Goal: Information Seeking & Learning: Learn about a topic

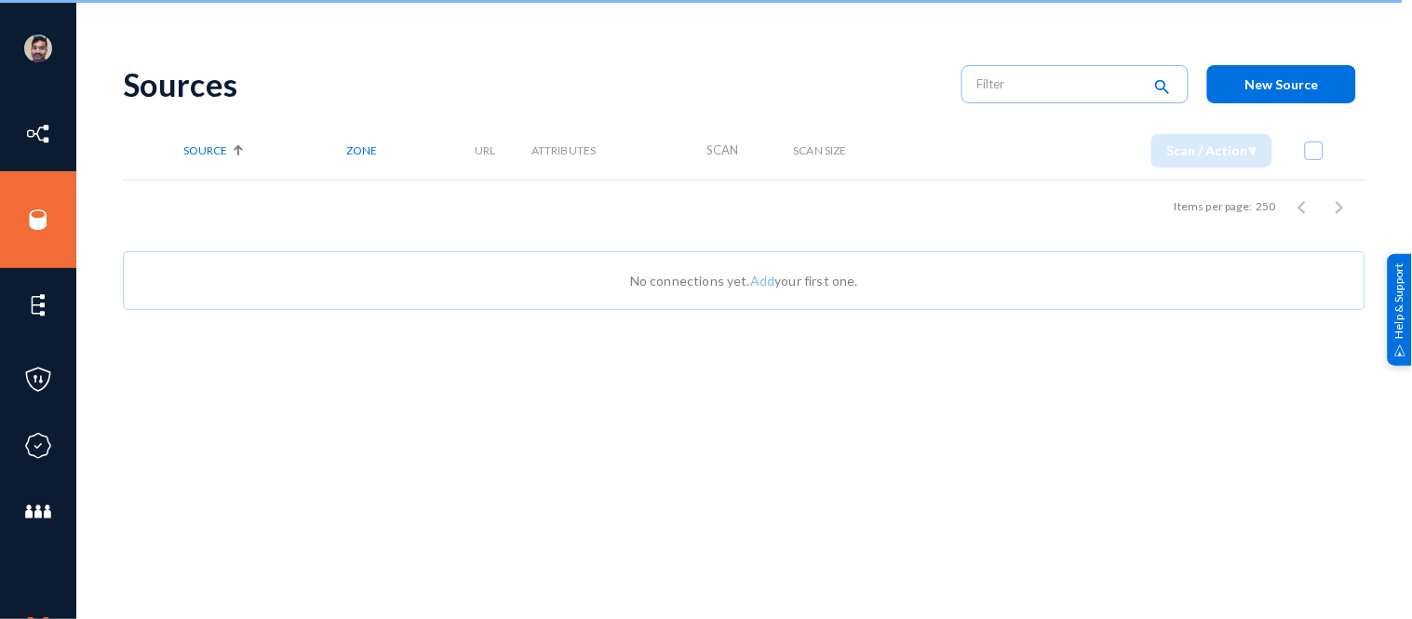
click at [84, 192] on link "Sources" at bounding box center [92, 196] width 54 height 21
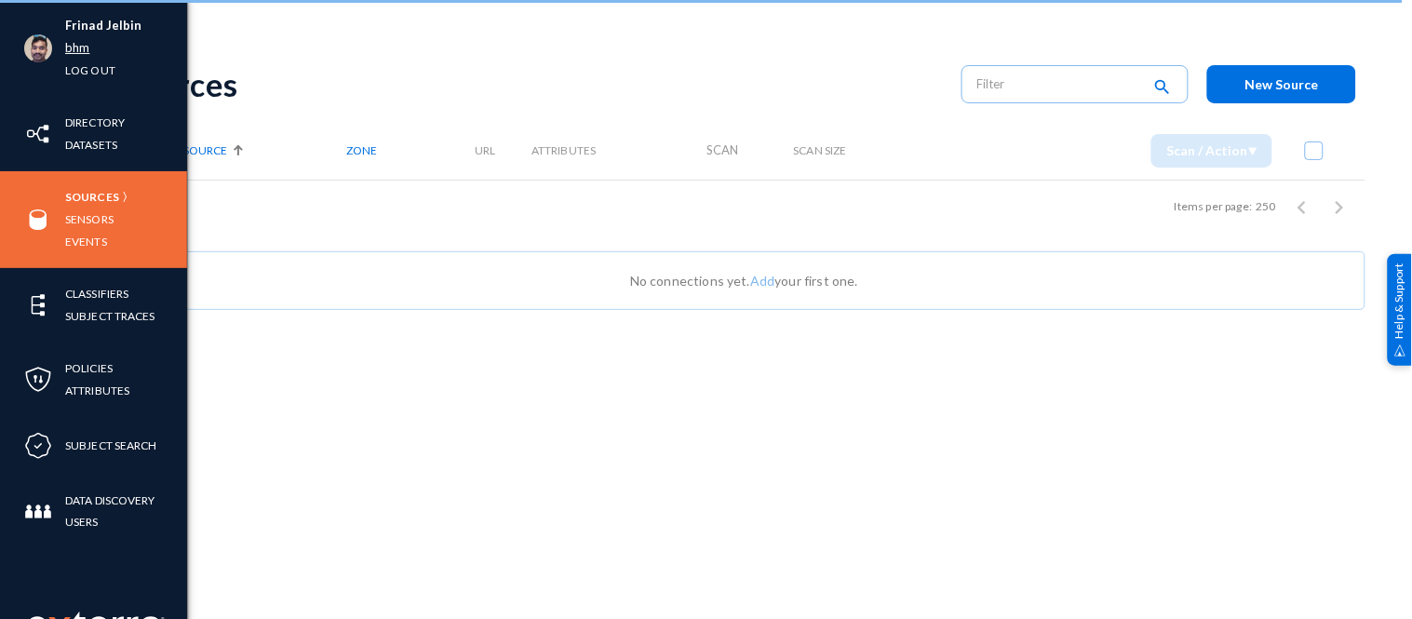
click at [72, 43] on link "bhm" at bounding box center [77, 47] width 24 height 21
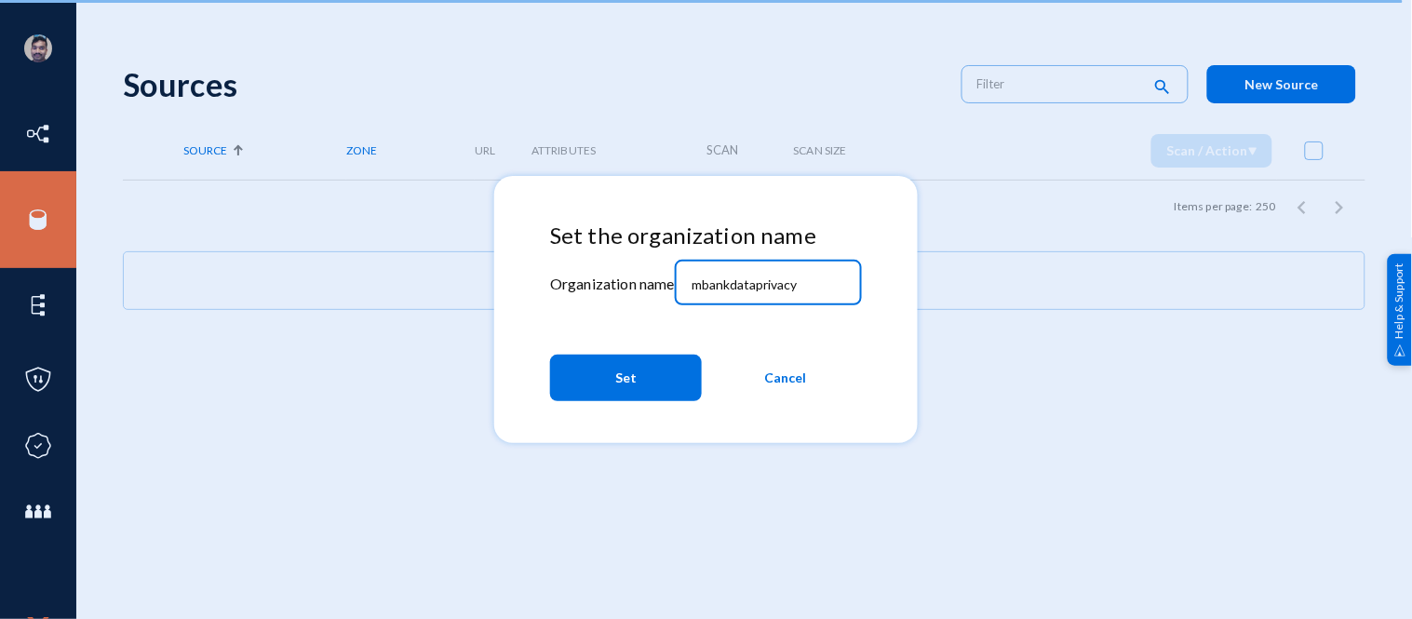
drag, startPoint x: 813, startPoint y: 285, endPoint x: 558, endPoint y: 255, distance: 256.7
click at [558, 255] on div "Set the organization name Organization name mbankdataprivacy Set Cancel" at bounding box center [706, 315] width 312 height 187
type input "[PERSON_NAME]"
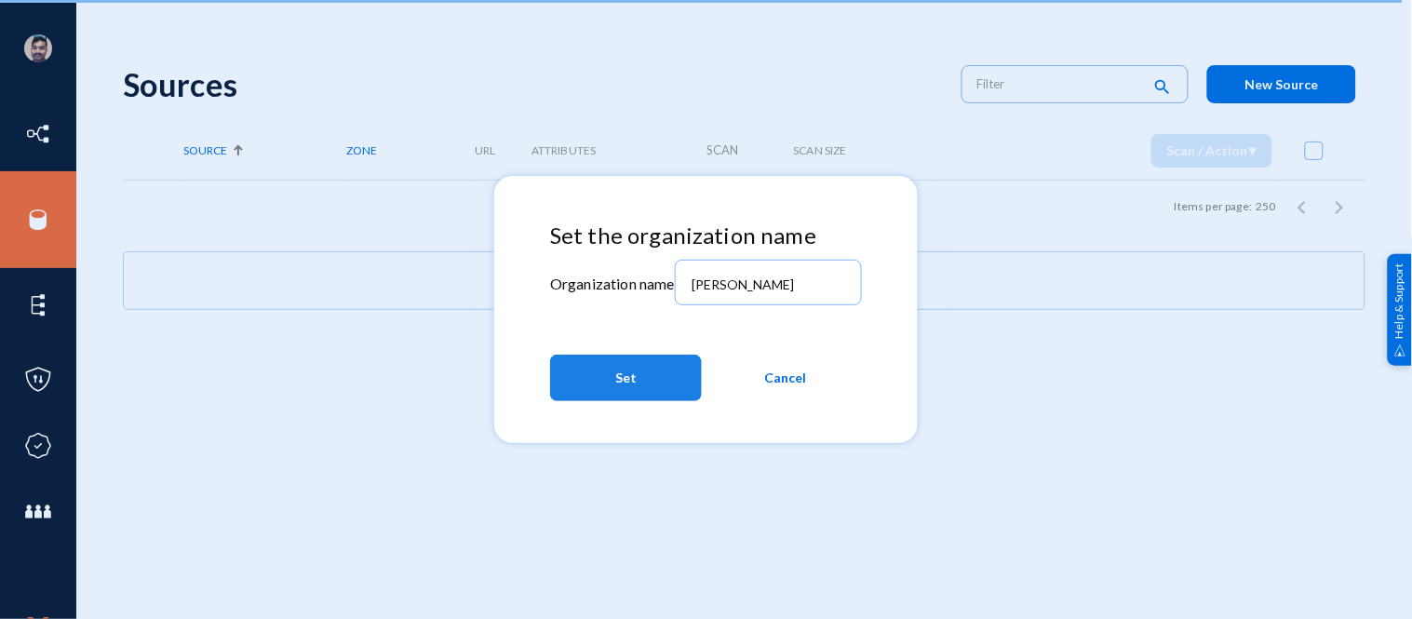
click at [622, 373] on span "Set" at bounding box center [625, 378] width 21 height 34
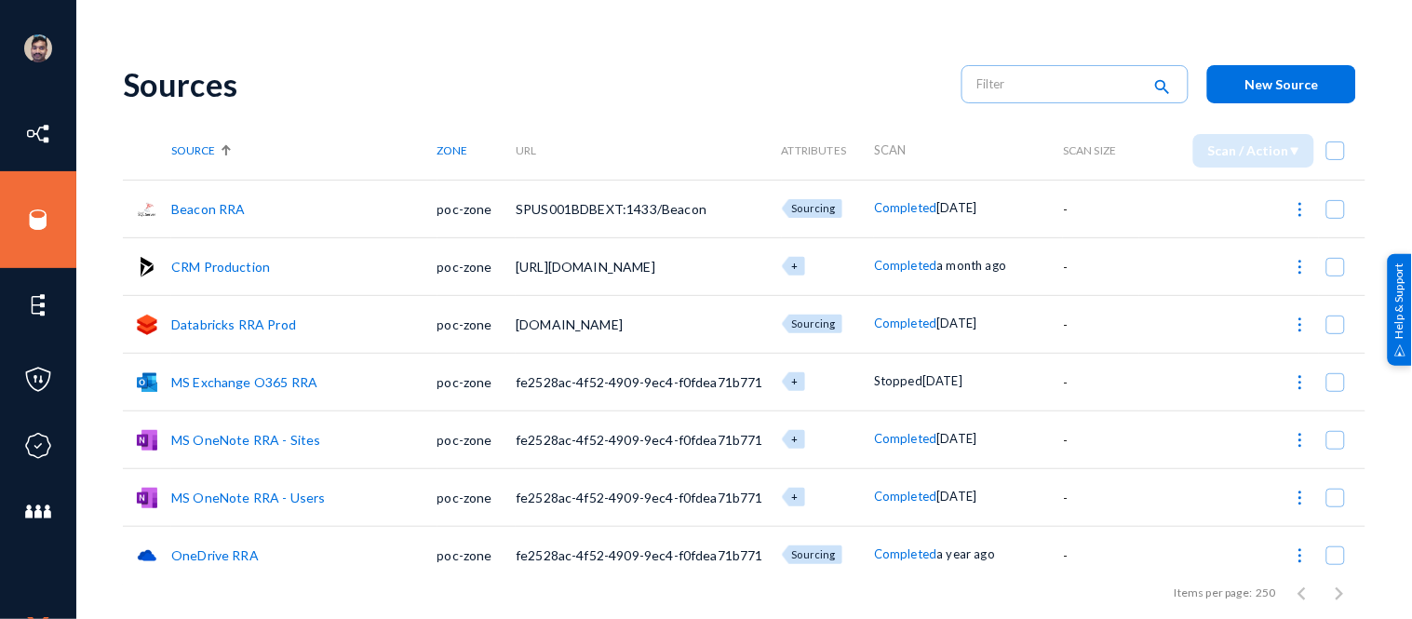
click at [229, 432] on link "MS OneNote RRA - Sites" at bounding box center [246, 440] width 150 height 16
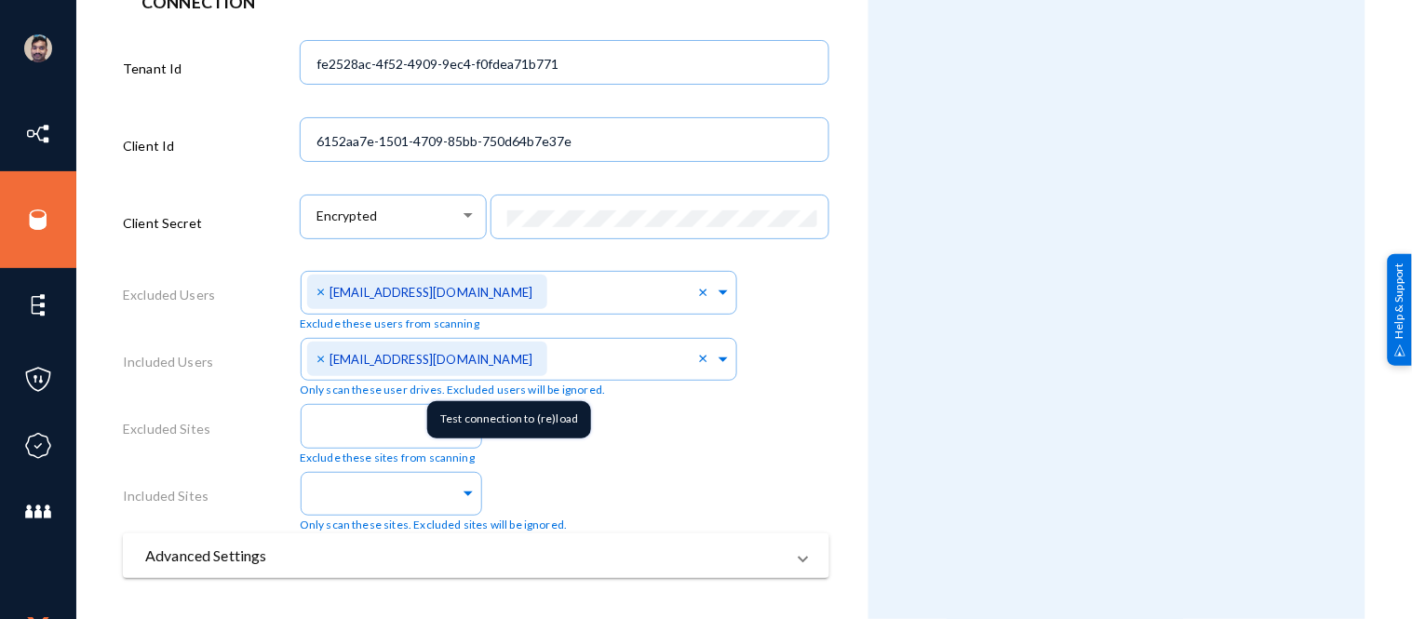
scroll to position [665, 0]
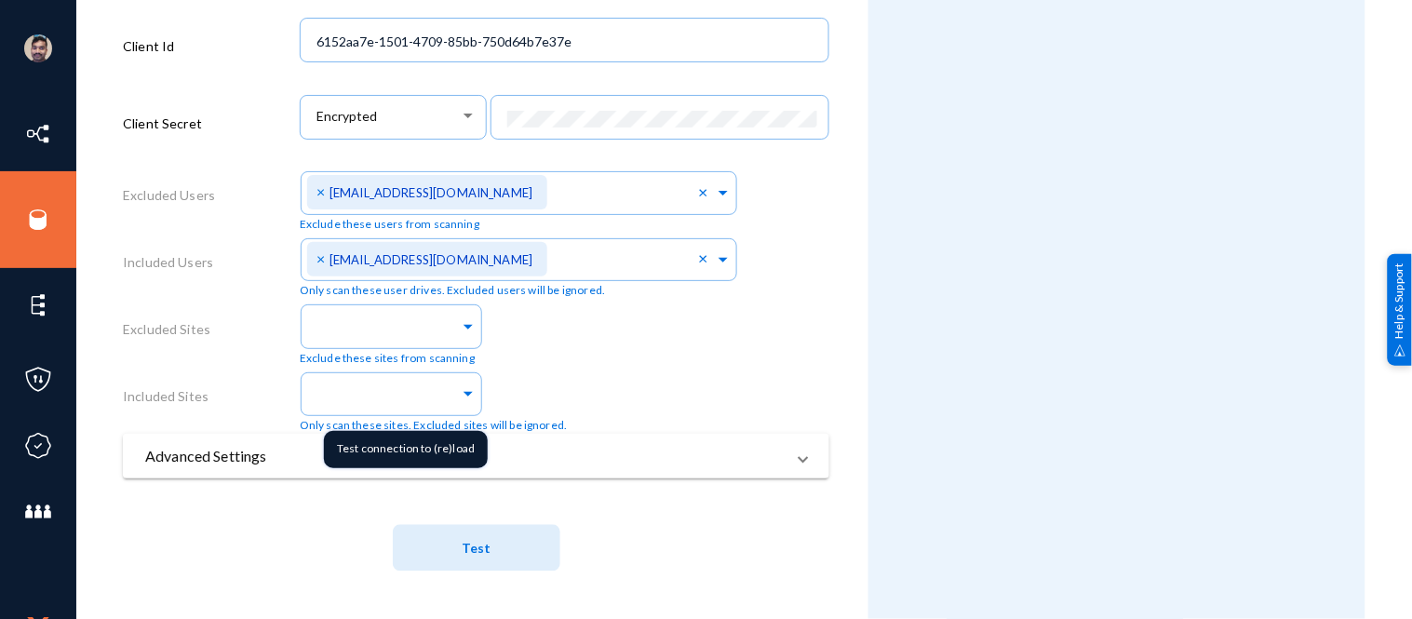
click at [319, 460] on mat-tooltip-component "Test connection to (re)load" at bounding box center [406, 449] width 190 height 63
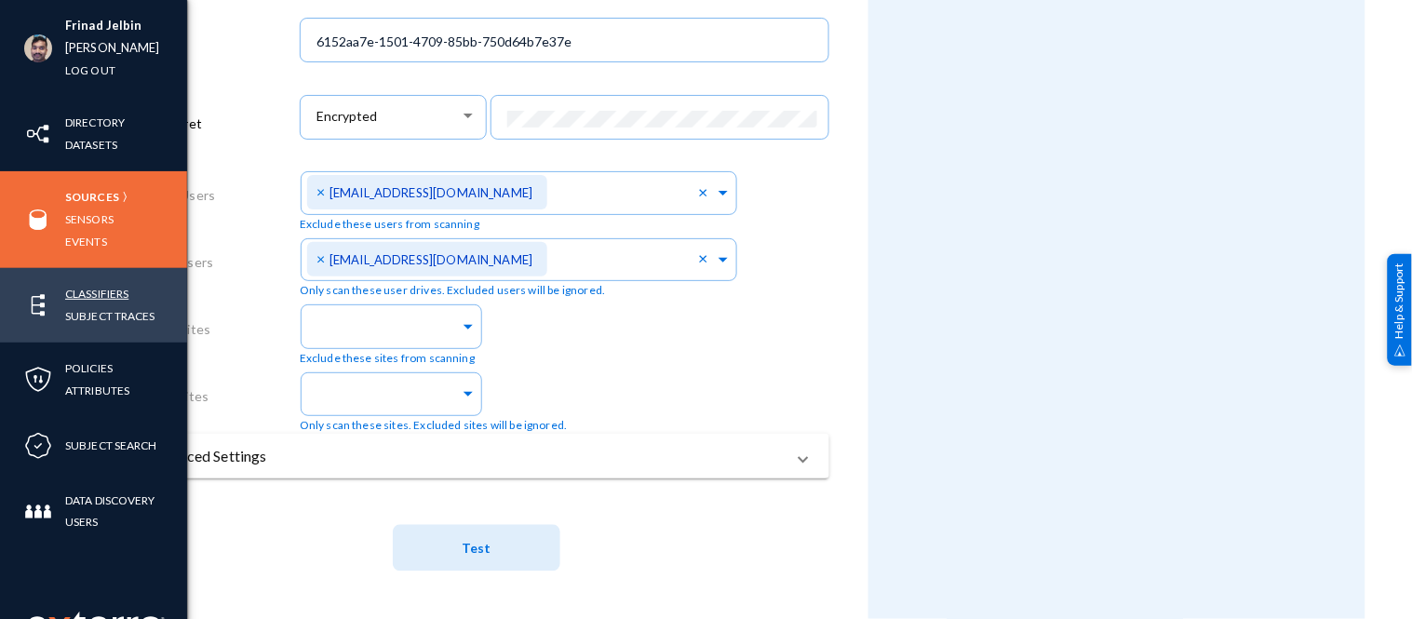
click at [81, 300] on link "Classifiers" at bounding box center [96, 293] width 63 height 21
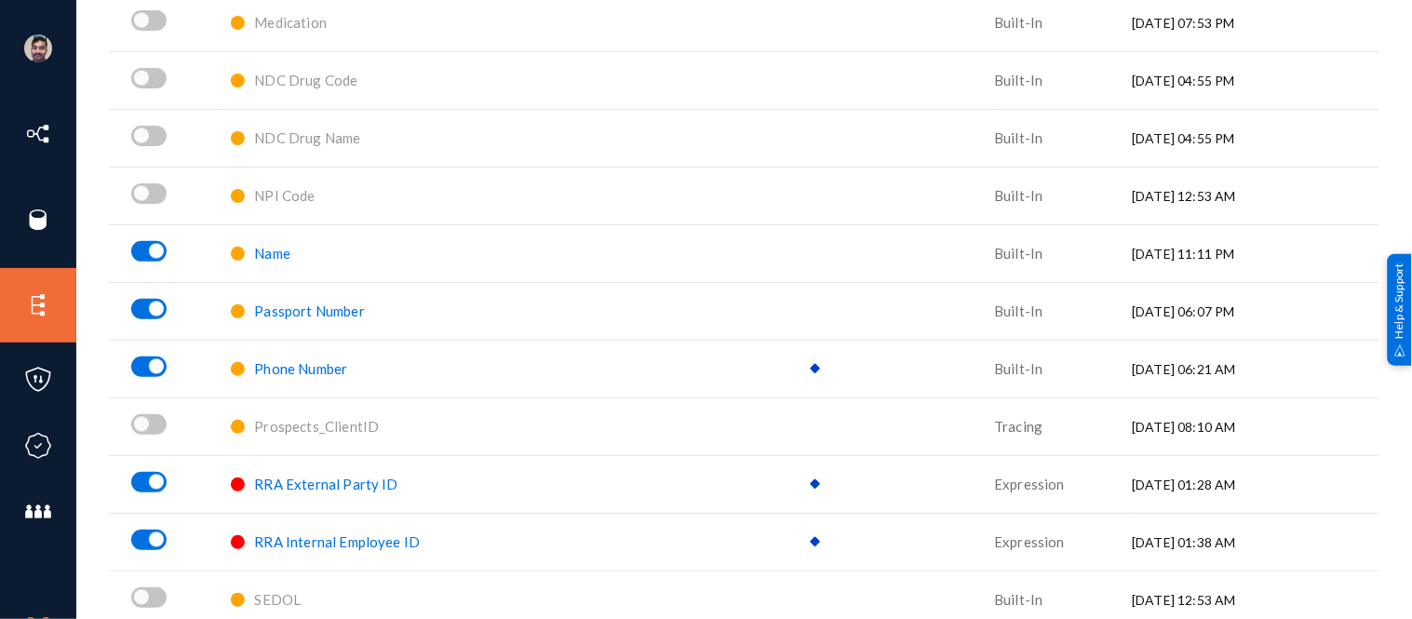
scroll to position [2496, 0]
click at [282, 252] on span "Name" at bounding box center [272, 251] width 36 height 17
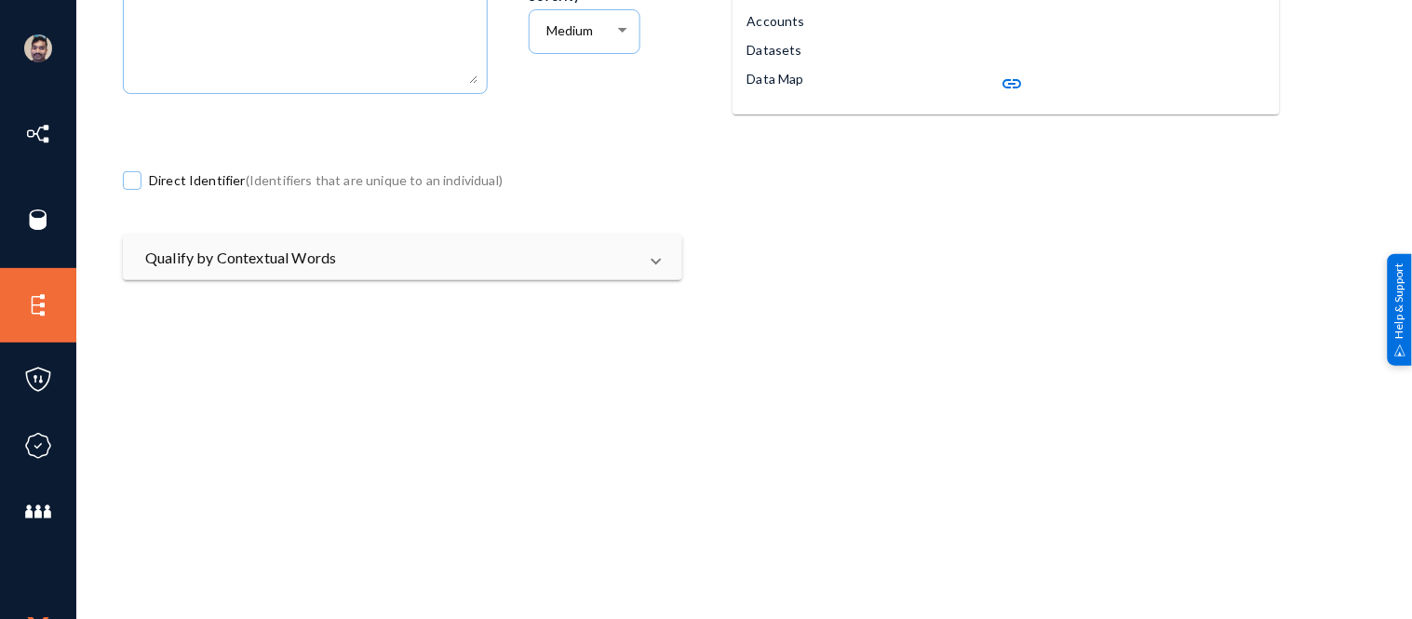
scroll to position [338, 0]
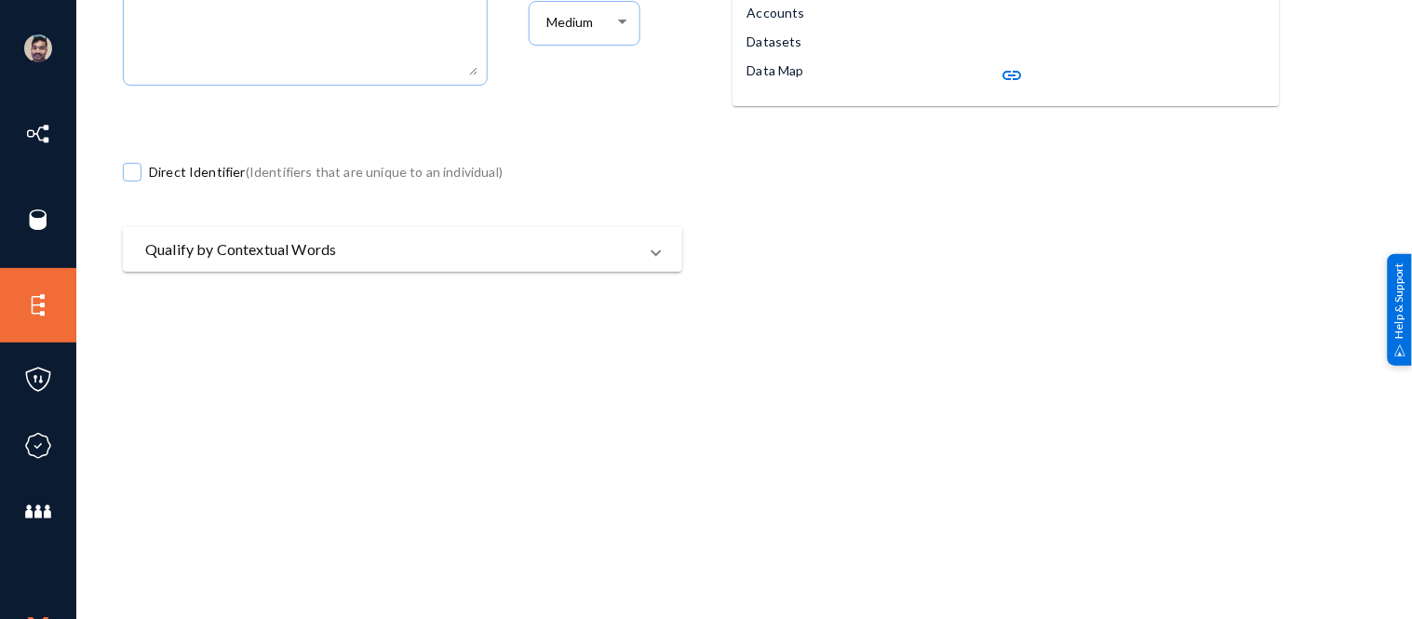
click at [415, 256] on mat-panel-title "Qualify by Contextual Words" at bounding box center [391, 249] width 492 height 22
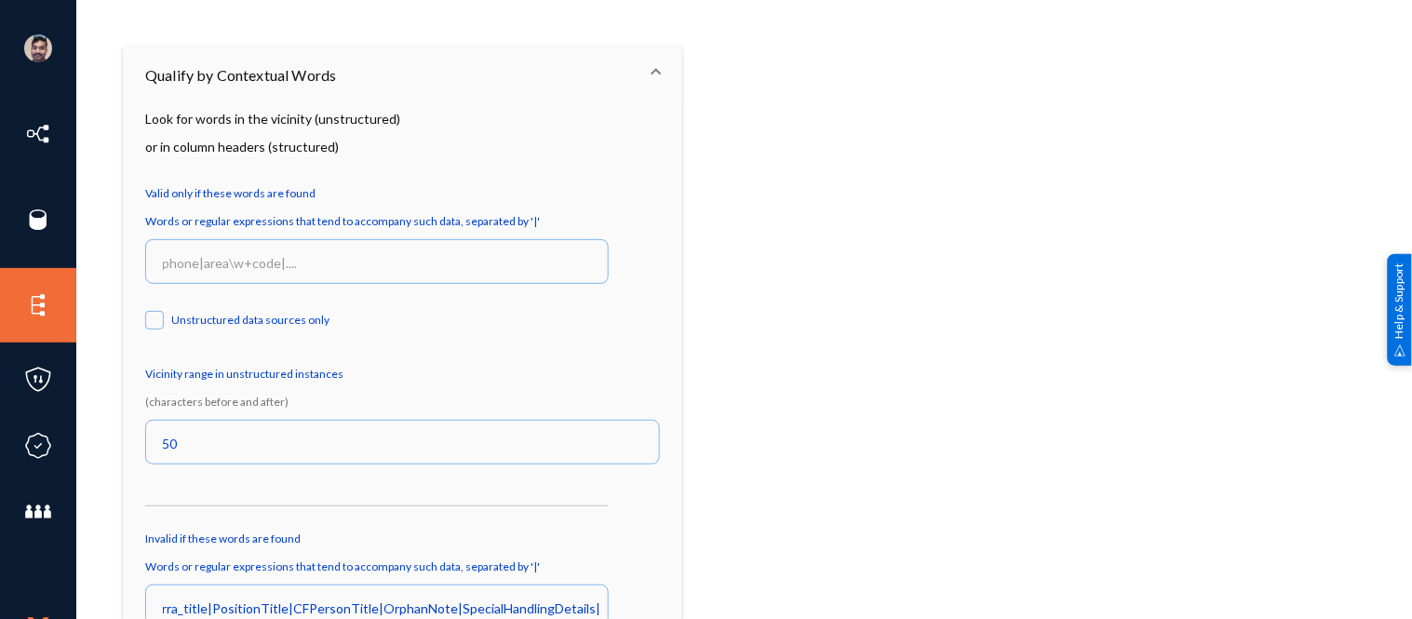
scroll to position [0, 0]
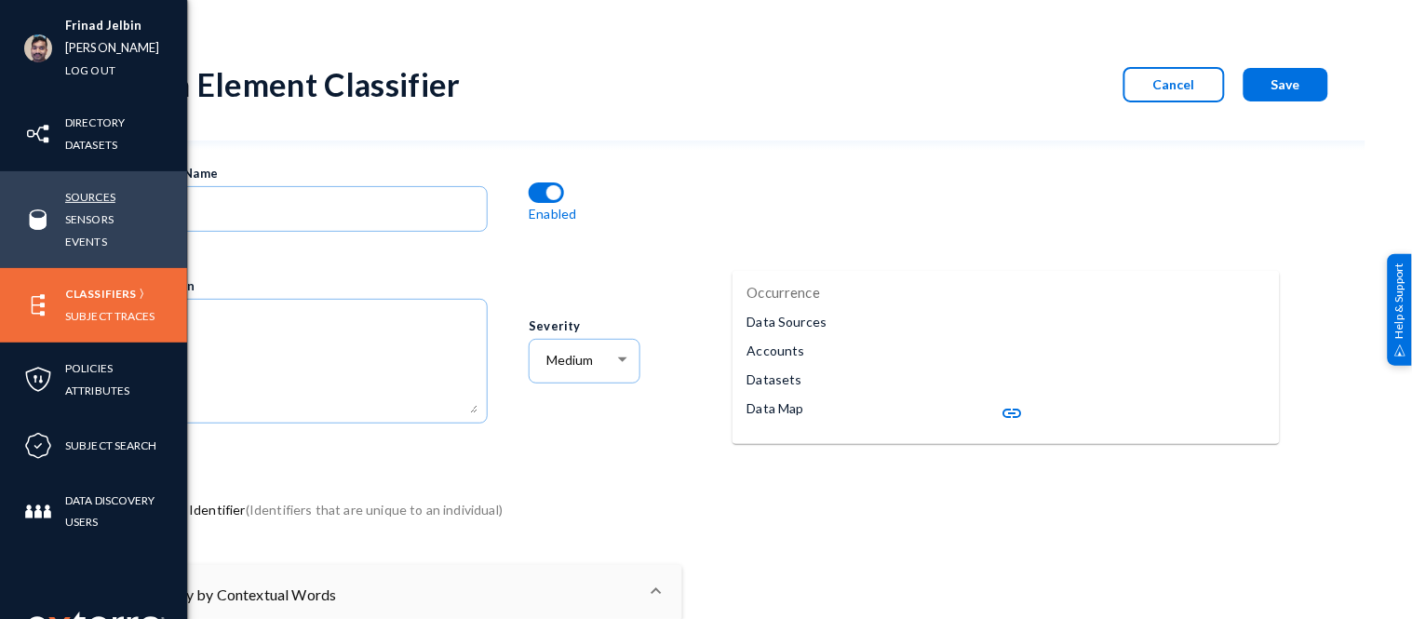
drag, startPoint x: 195, startPoint y: 200, endPoint x: 74, endPoint y: 205, distance: 121.1
click at [72, 205] on div "Frinad Jelbin [PERSON_NAME] Log out Directory Datasets Sources Sensors Events C…" at bounding box center [706, 309] width 1412 height 619
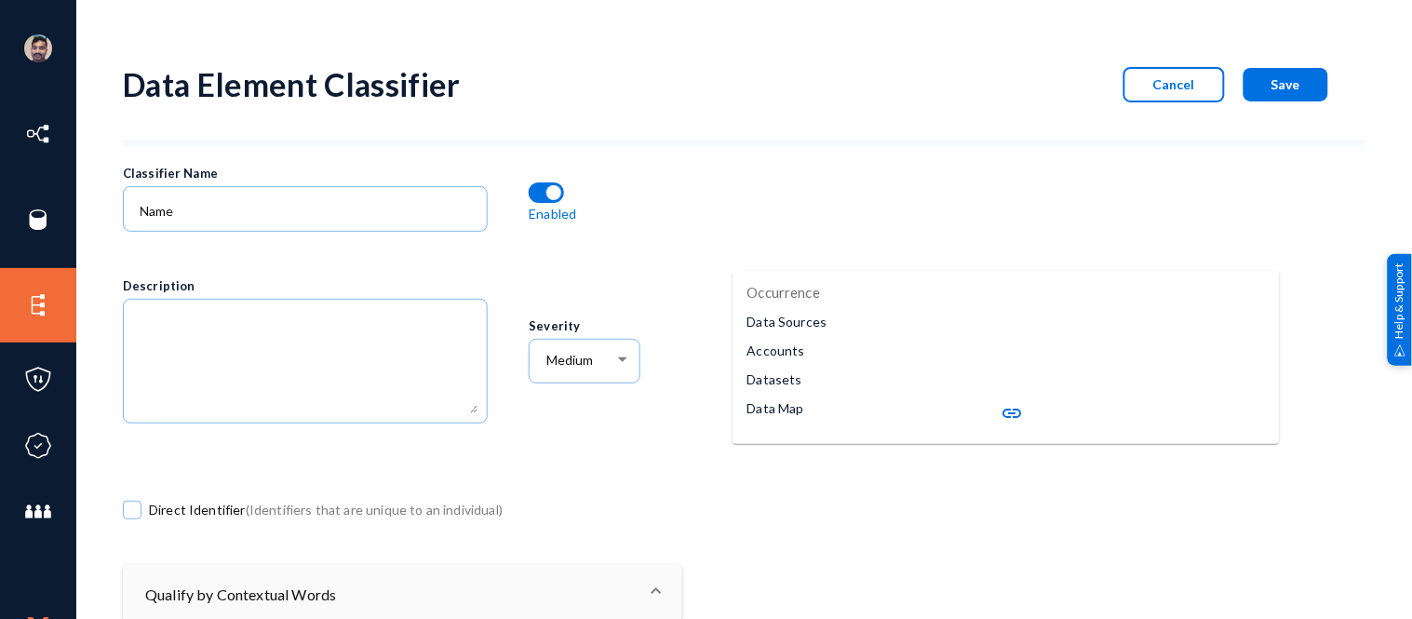
drag, startPoint x: 1122, startPoint y: 320, endPoint x: 1101, endPoint y: 333, distance: 24.3
click at [1122, 320] on div at bounding box center [1127, 329] width 253 height 28
click at [1010, 405] on mat-icon "link" at bounding box center [1012, 413] width 22 height 22
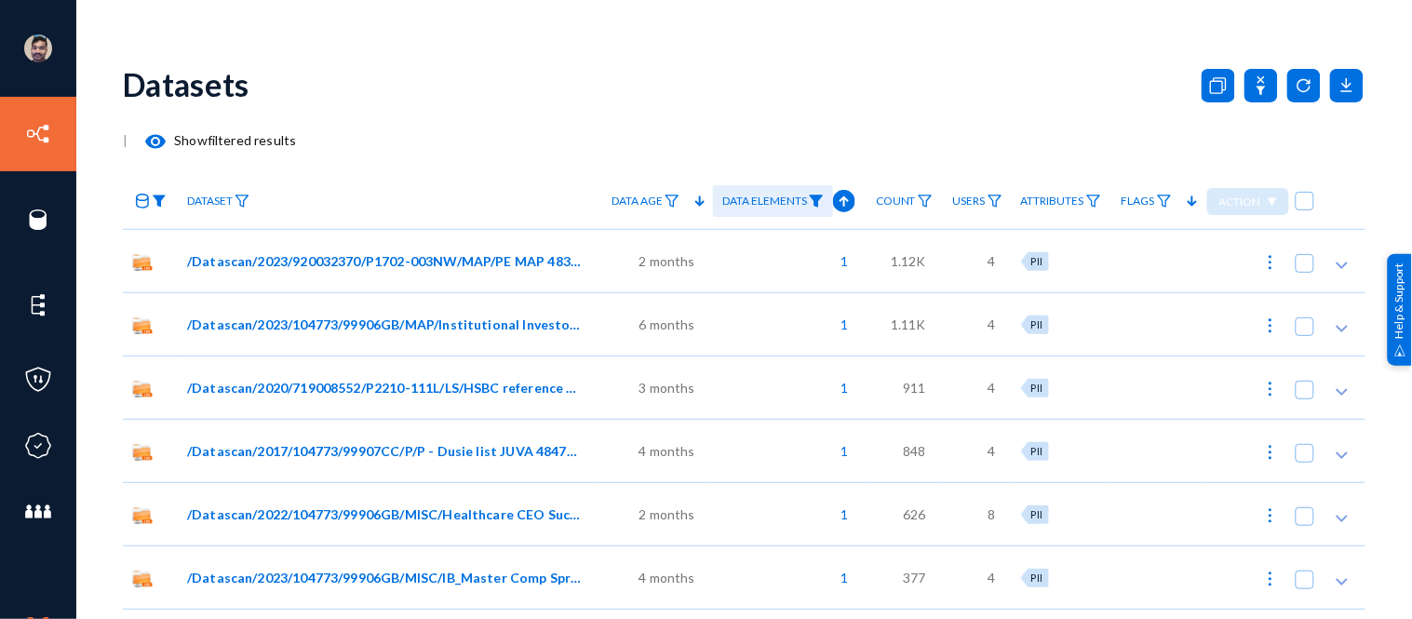
click at [163, 202] on img at bounding box center [159, 201] width 15 height 13
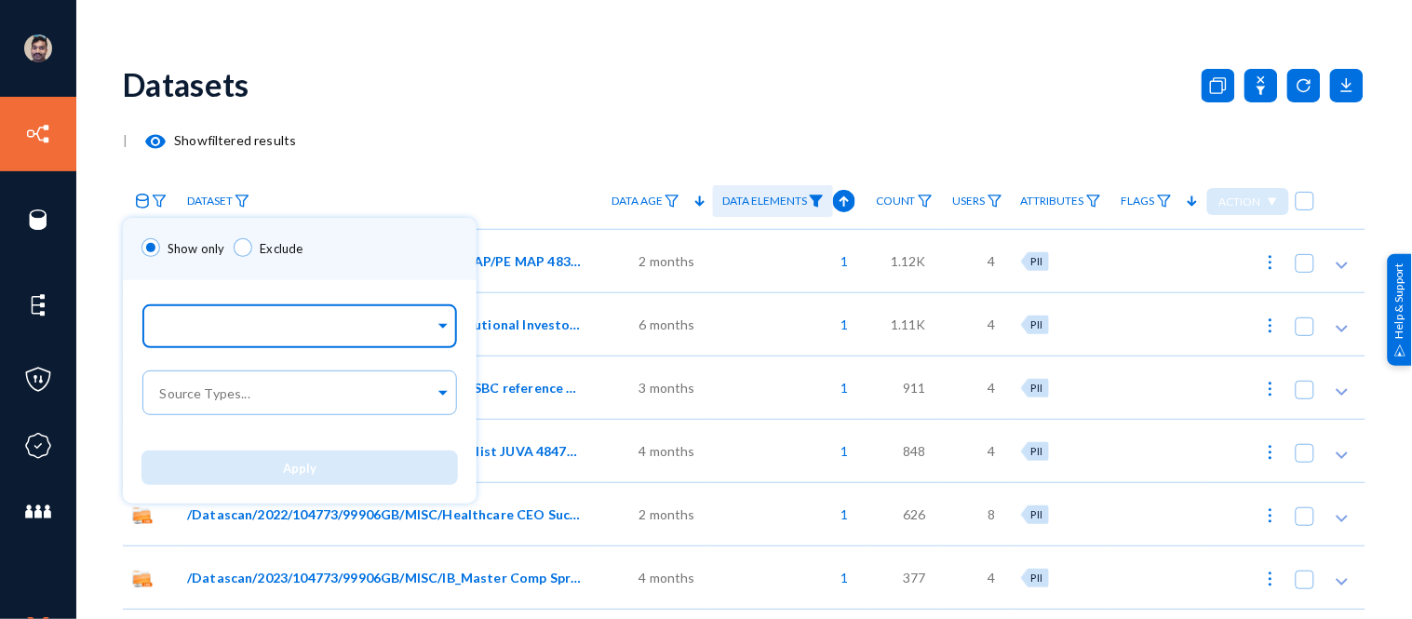
click at [202, 321] on input "text" at bounding box center [295, 329] width 278 height 18
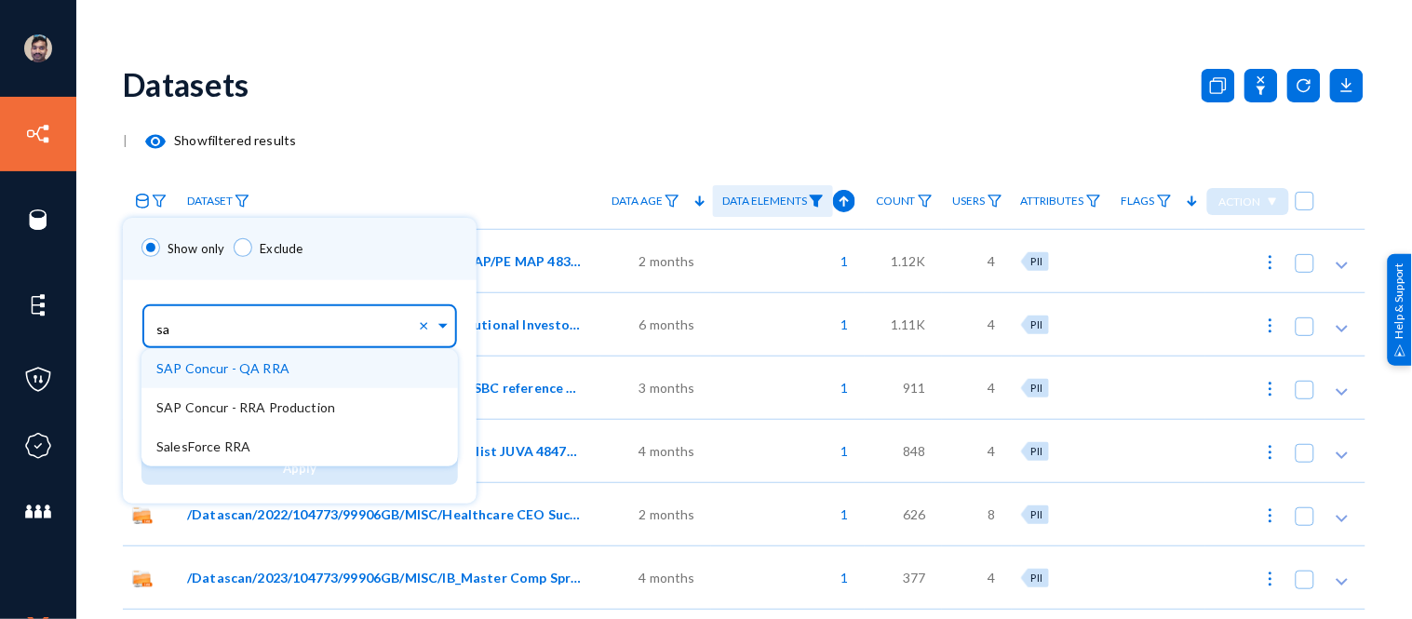
type input "[PERSON_NAME]"
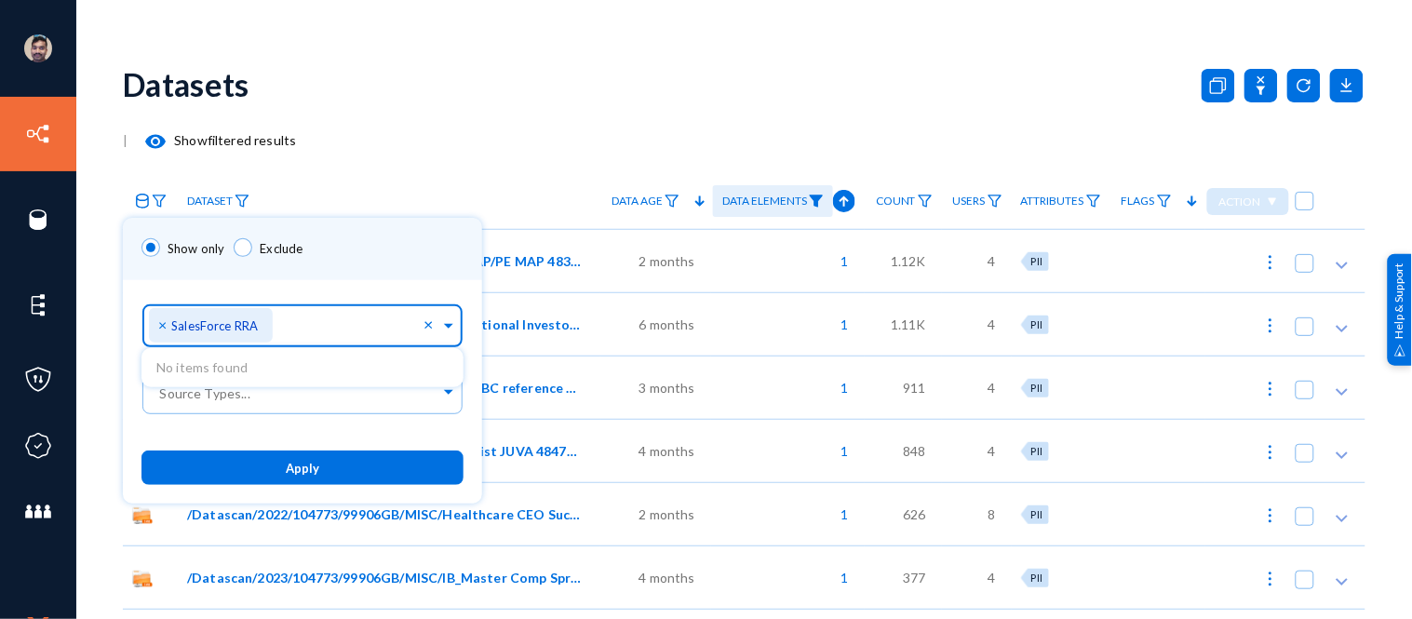
click at [270, 475] on button "Apply" at bounding box center [302, 467] width 322 height 34
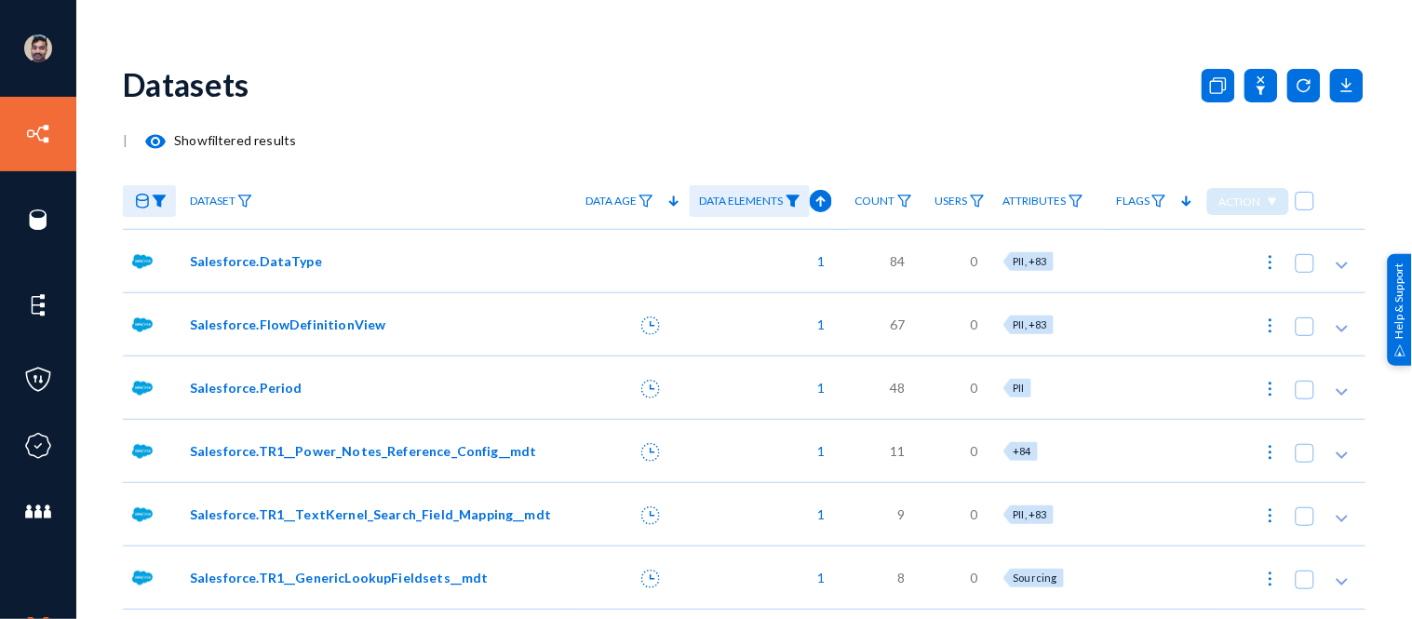
click at [261, 256] on span "Salesforce.DataType" at bounding box center [256, 261] width 132 height 20
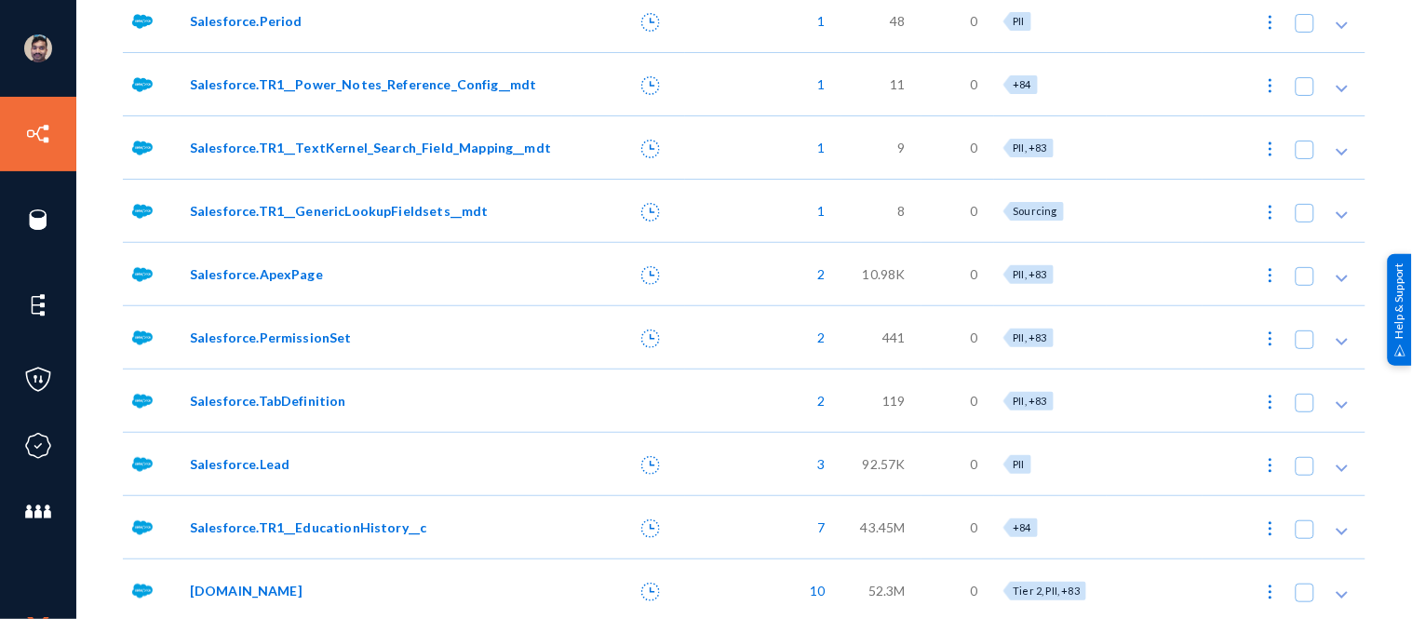
scroll to position [705, 0]
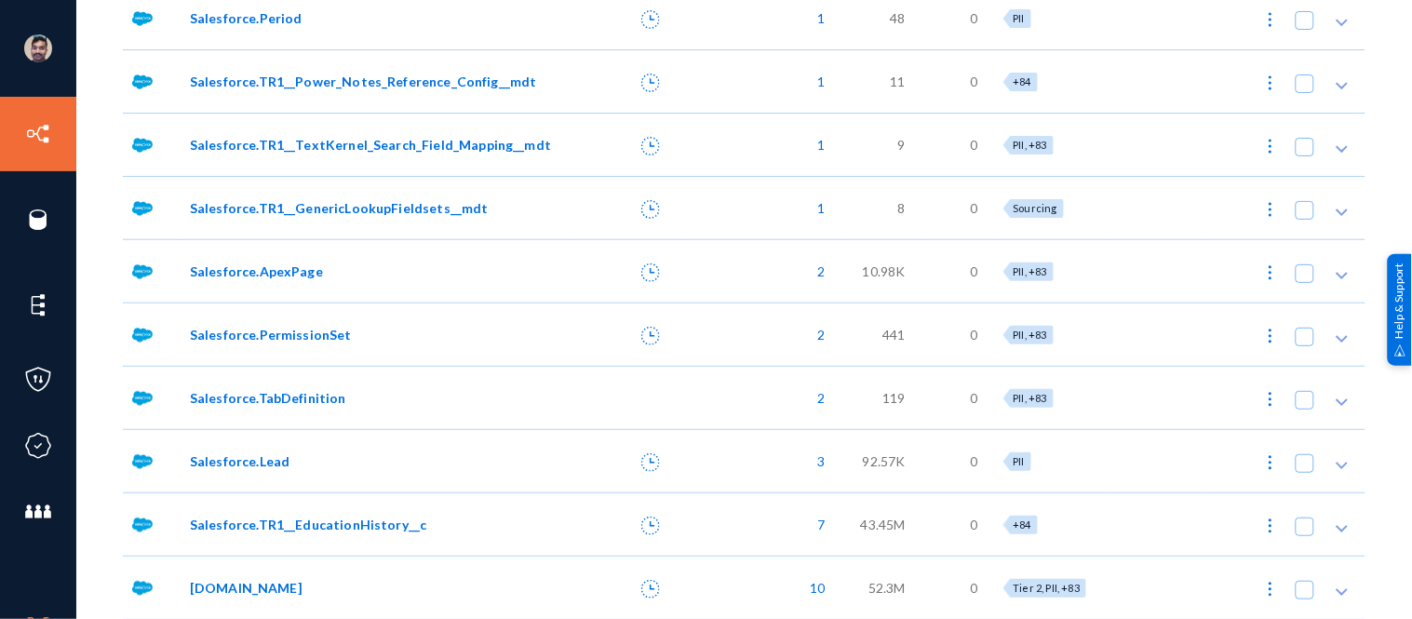
click at [233, 582] on span "[DOMAIN_NAME]" at bounding box center [246, 588] width 113 height 20
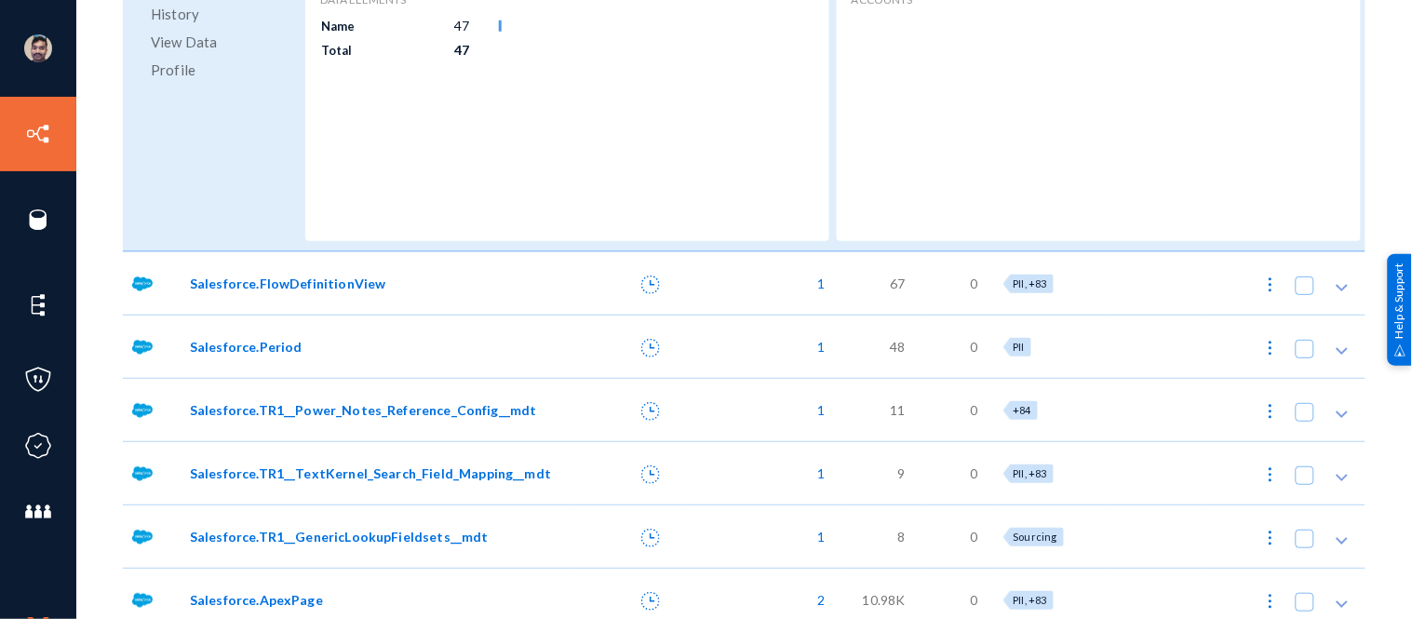
scroll to position [0, 0]
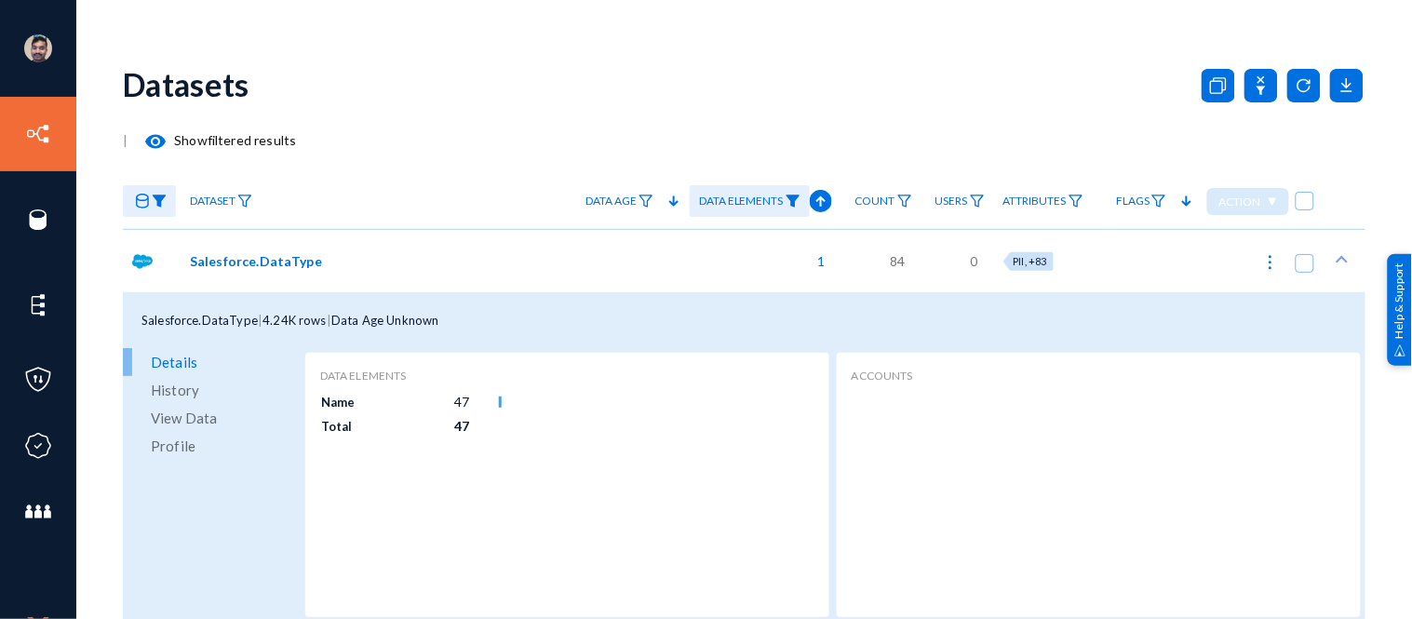
click at [162, 202] on img at bounding box center [159, 201] width 15 height 13
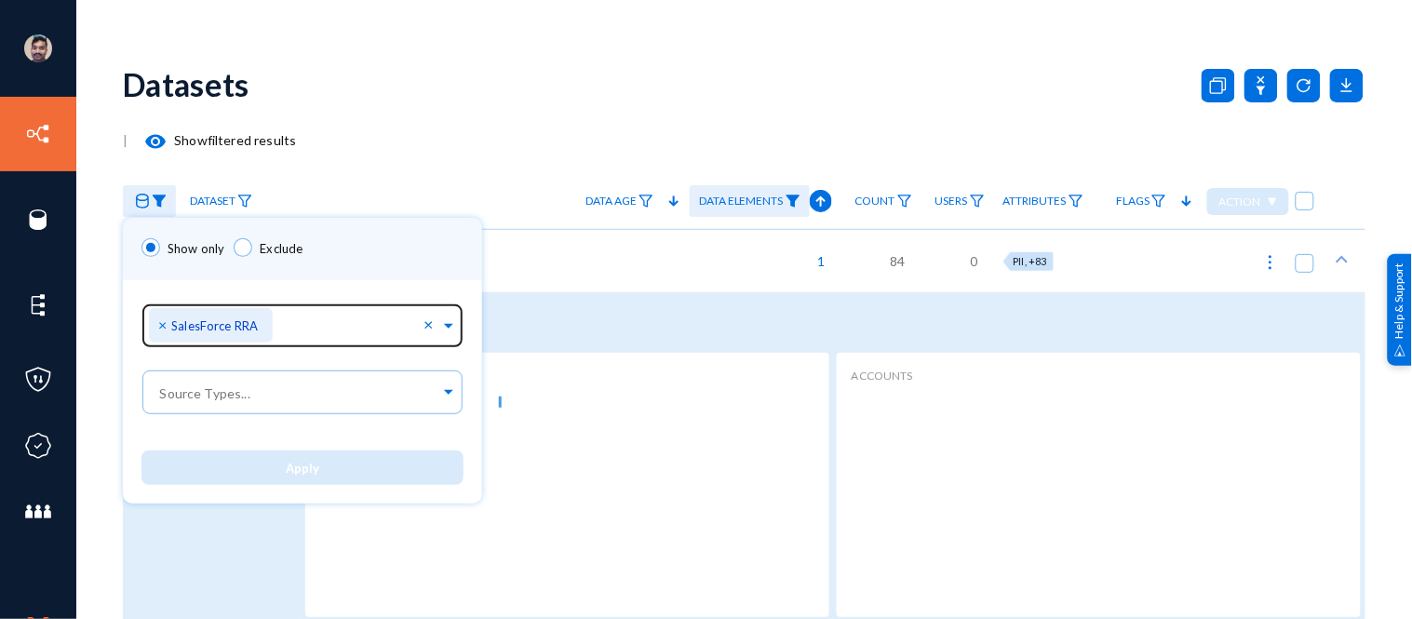
click at [163, 320] on span "×" at bounding box center [164, 325] width 13 height 18
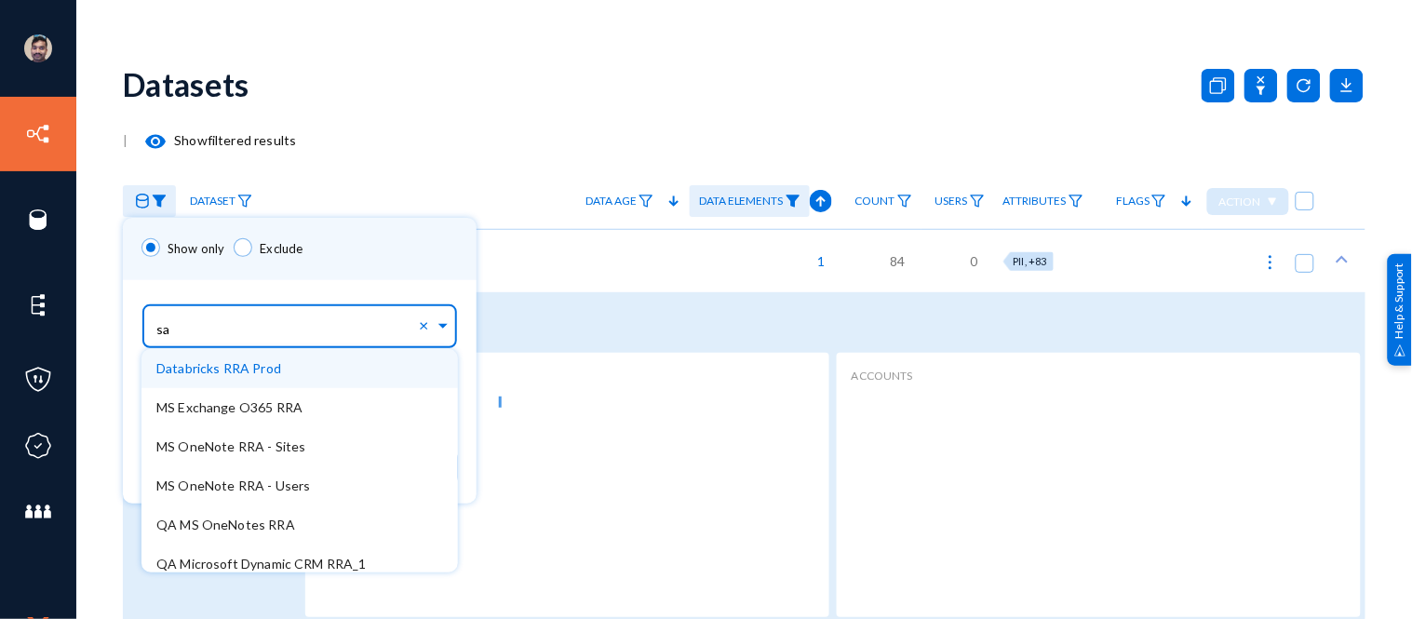
type input "sap"
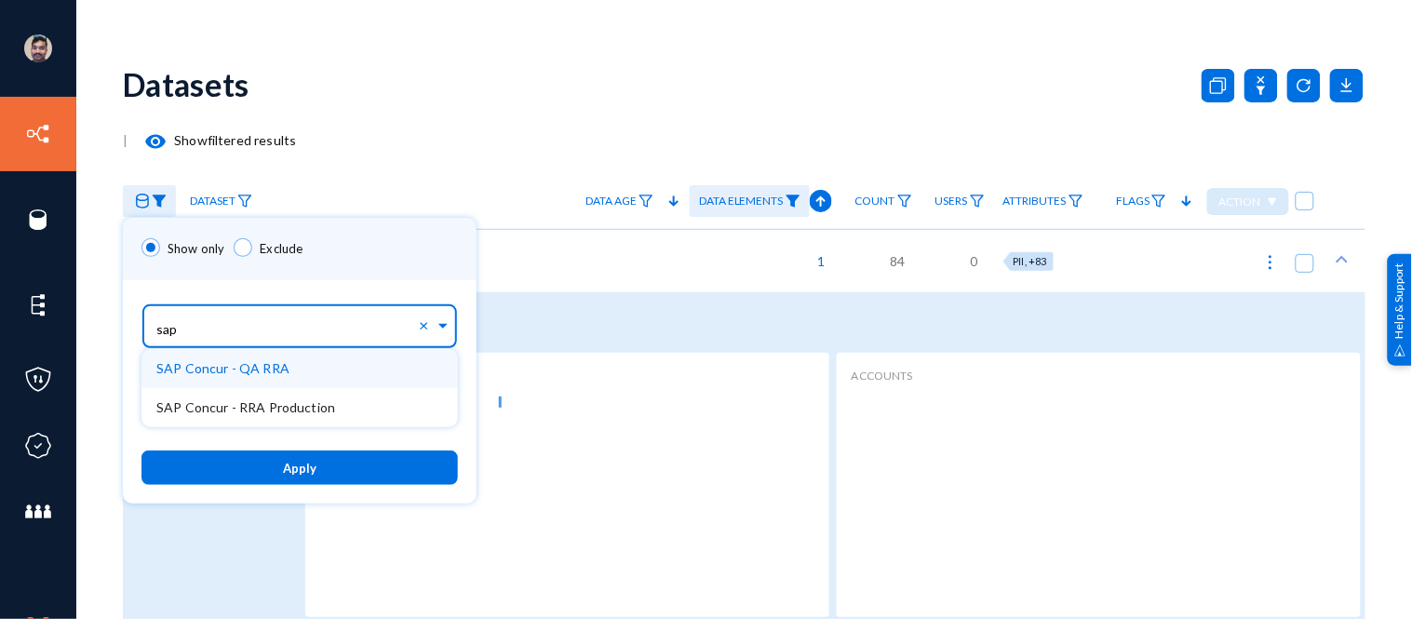
click at [236, 355] on div "SAP Concur - QA RRA" at bounding box center [299, 368] width 316 height 39
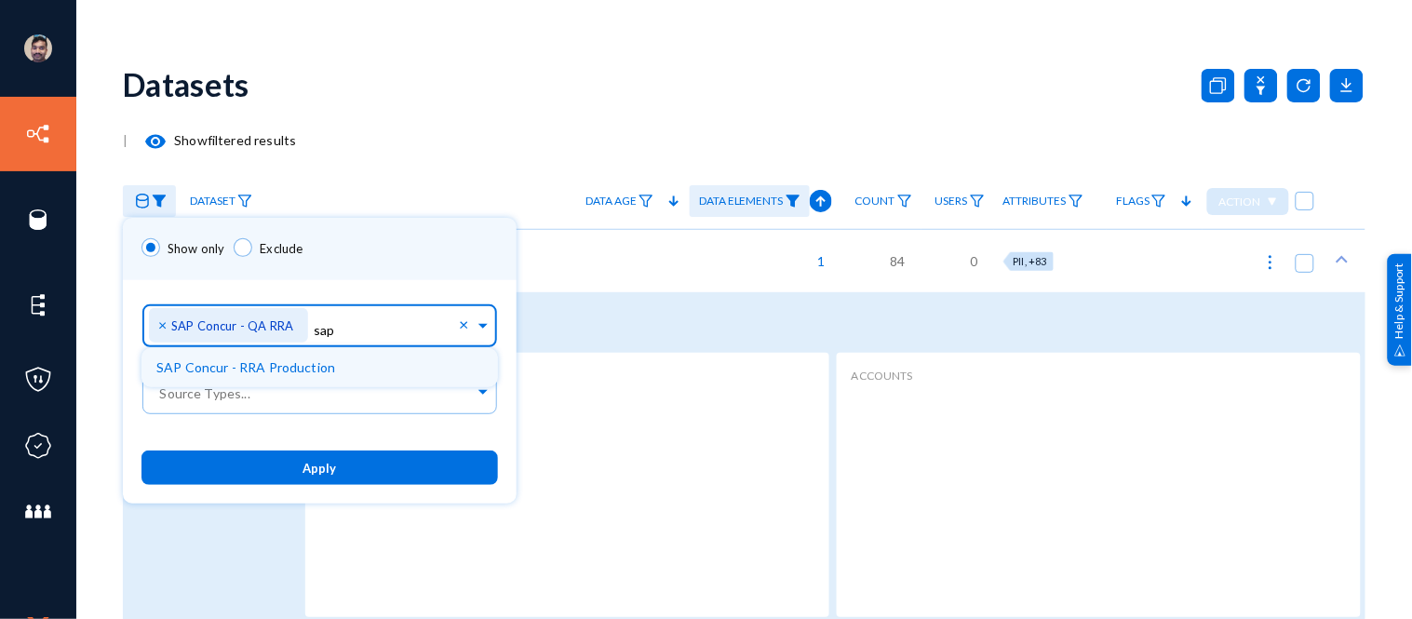
click at [164, 323] on span "×" at bounding box center [164, 325] width 13 height 18
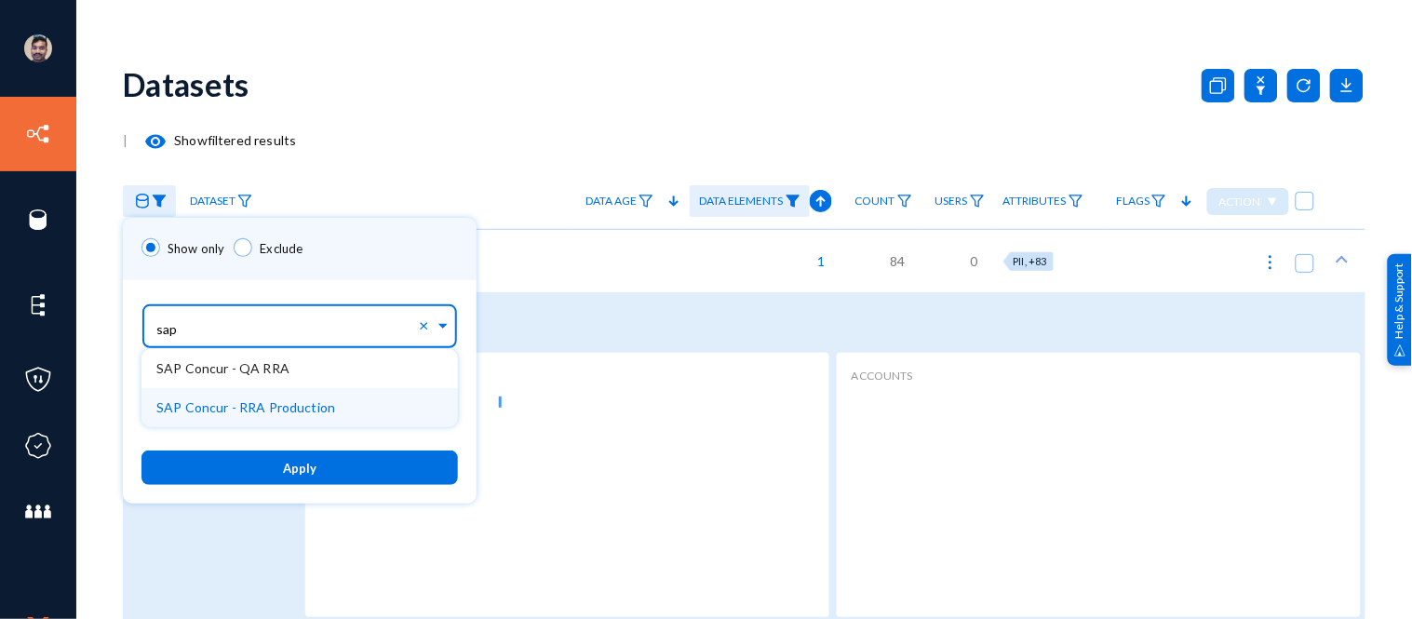
click at [223, 410] on span "SAP Concur - RRA Production" at bounding box center [245, 407] width 179 height 16
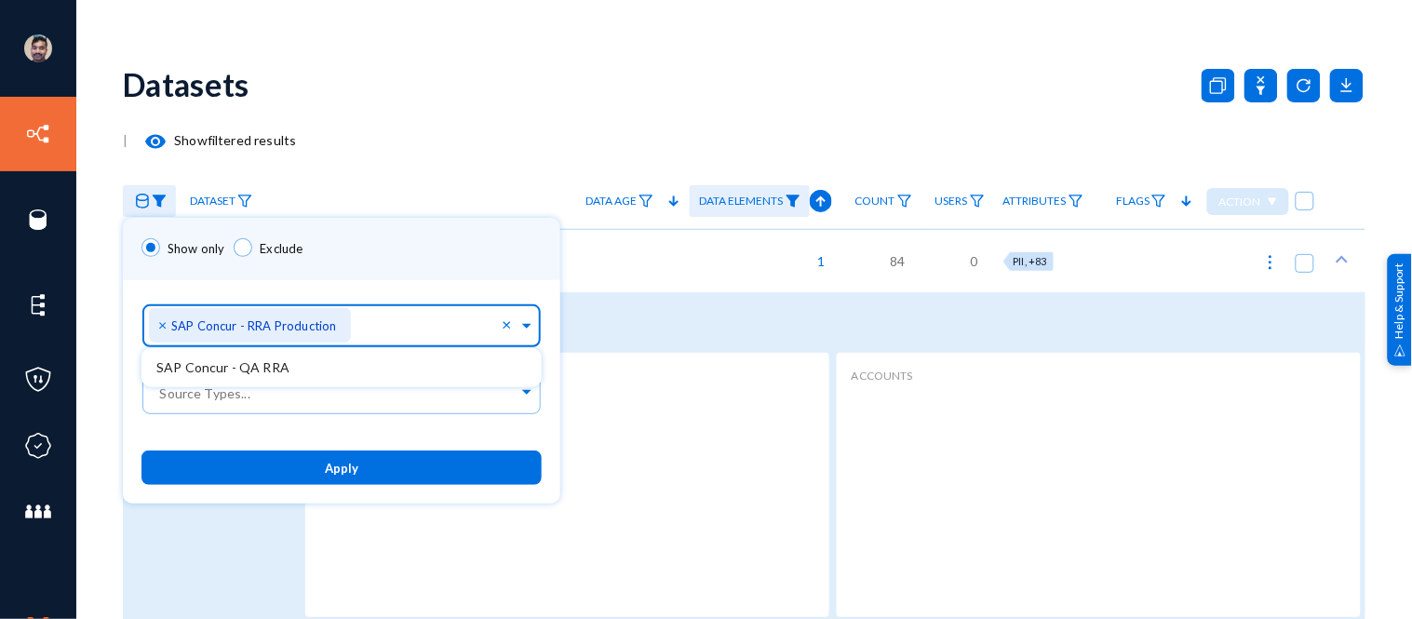
click at [308, 461] on button "Apply" at bounding box center [341, 467] width 400 height 34
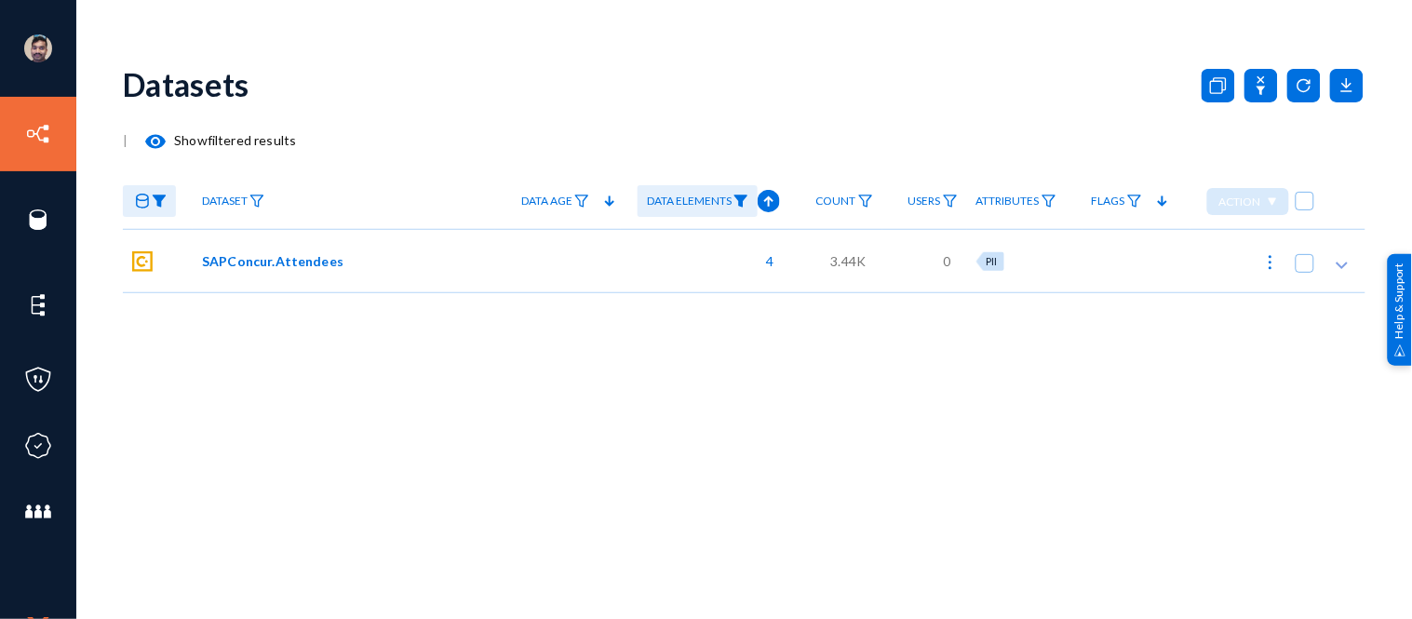
click at [221, 263] on span "SAPConcur.Attendees" at bounding box center [272, 261] width 141 height 20
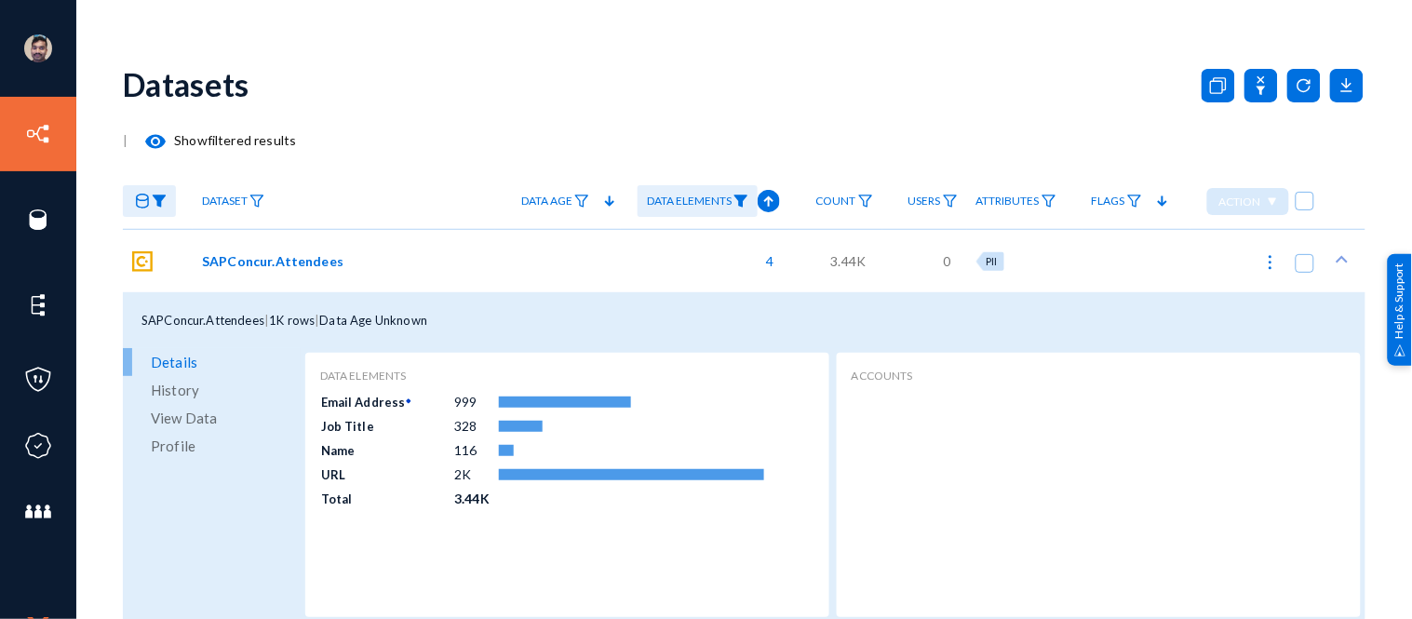
click at [738, 201] on img at bounding box center [740, 201] width 15 height 13
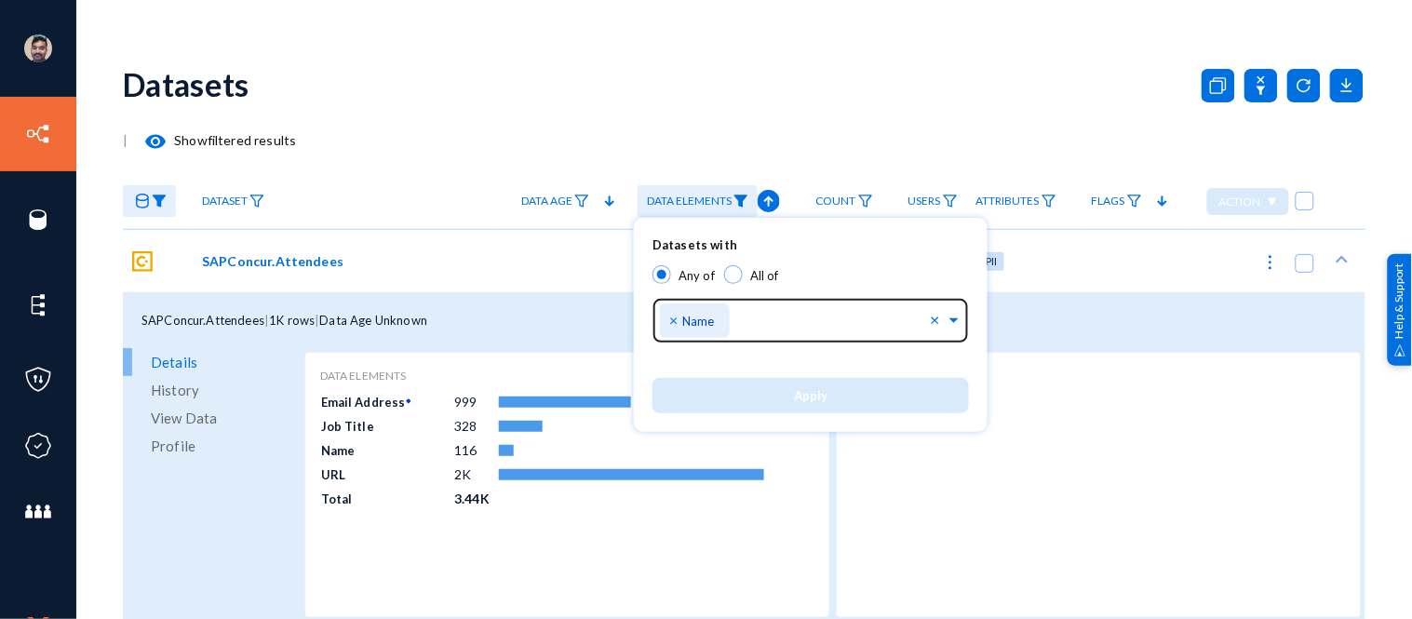
click at [675, 319] on span "×" at bounding box center [675, 320] width 13 height 18
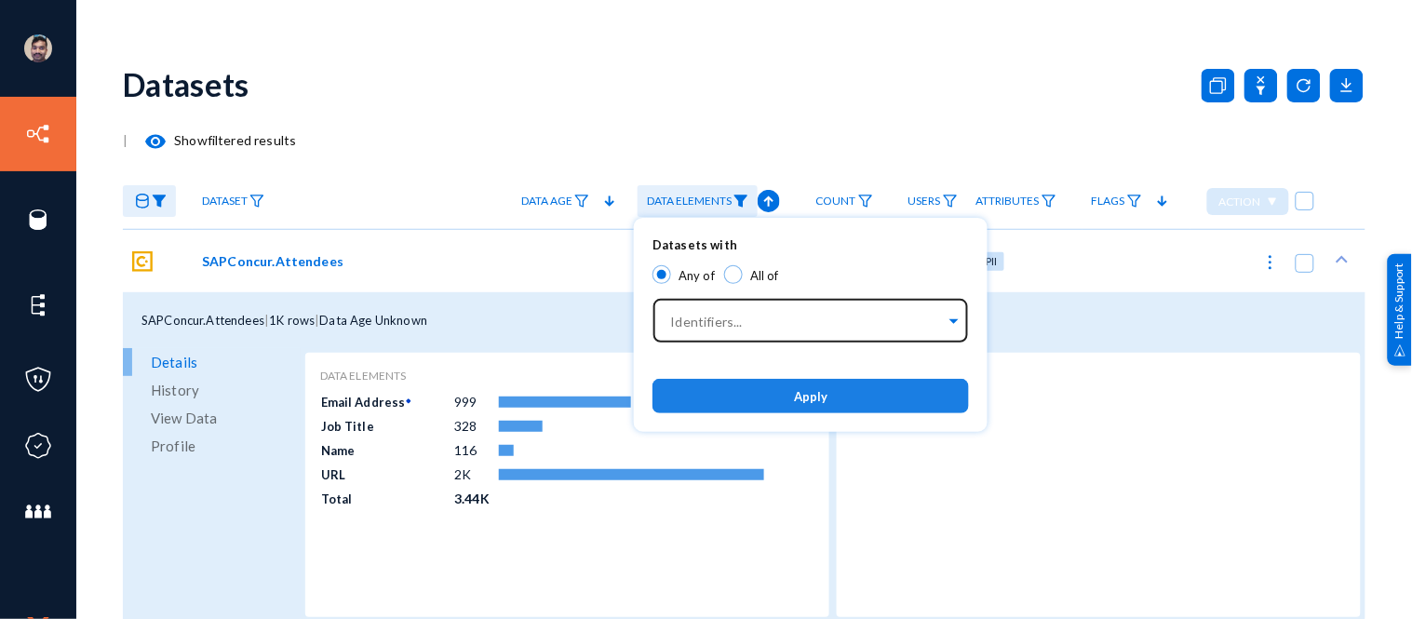
click at [748, 400] on button "Apply" at bounding box center [810, 396] width 316 height 34
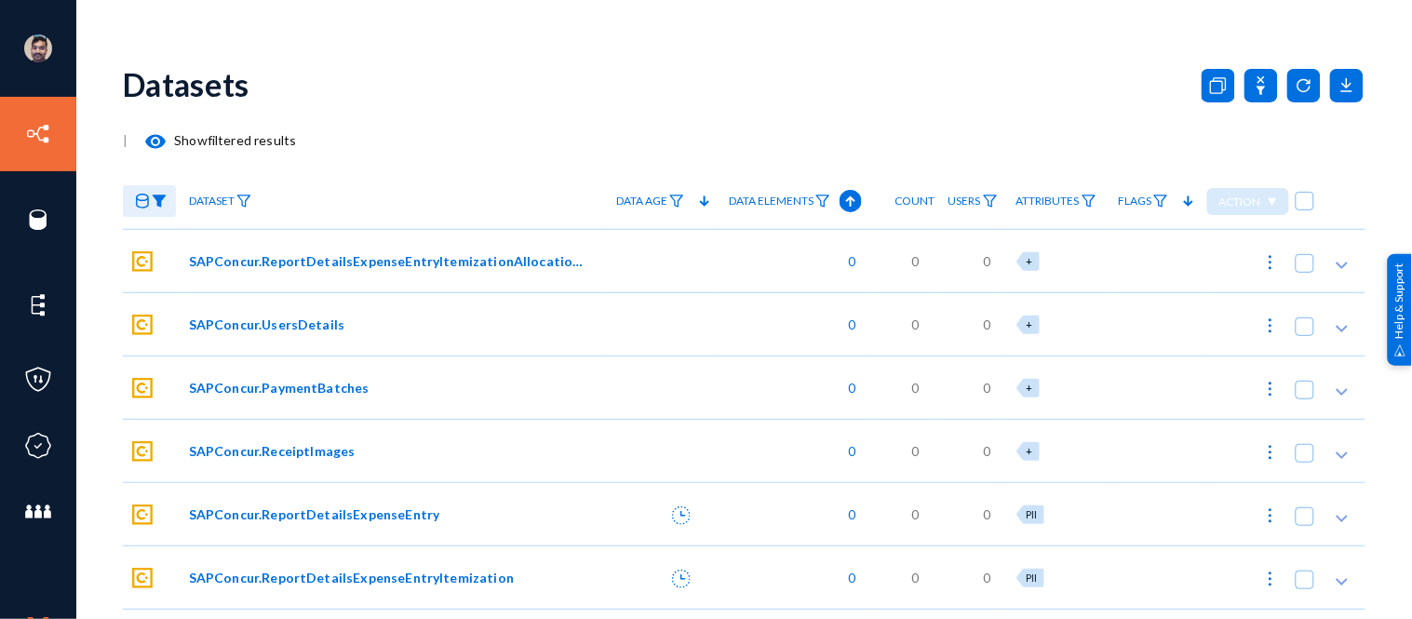
click at [162, 201] on img at bounding box center [159, 201] width 15 height 13
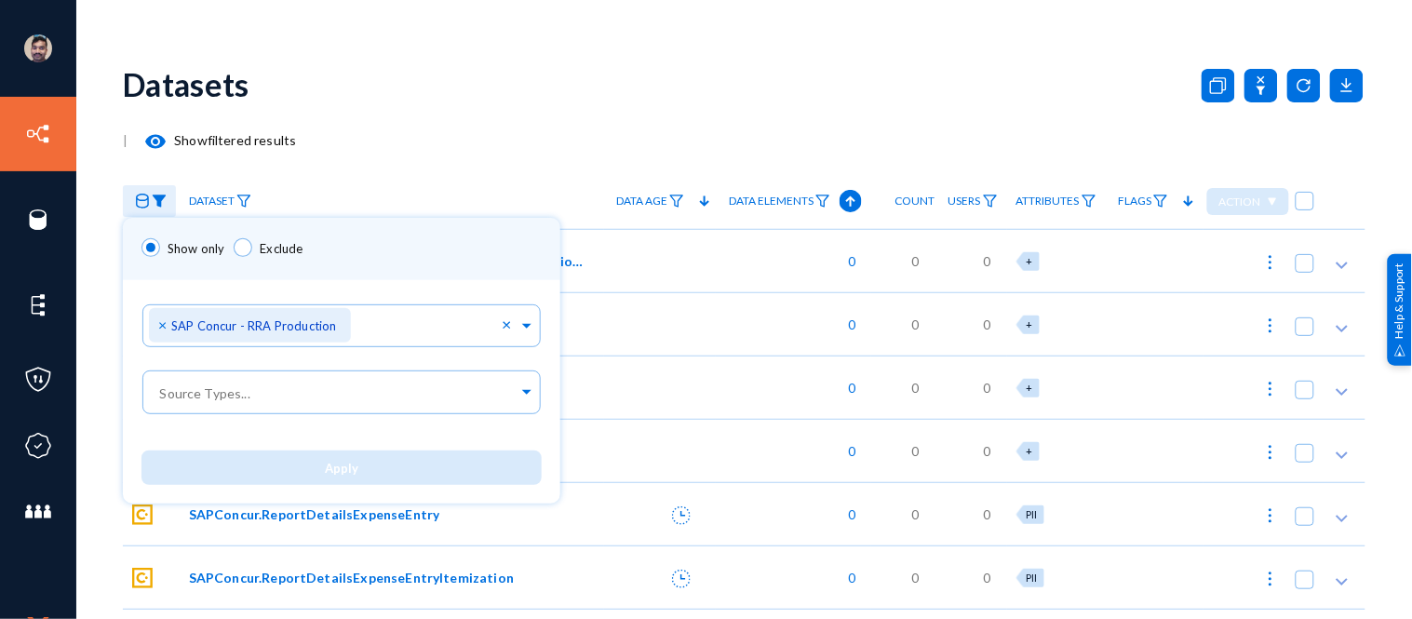
click at [428, 82] on div at bounding box center [706, 309] width 1412 height 619
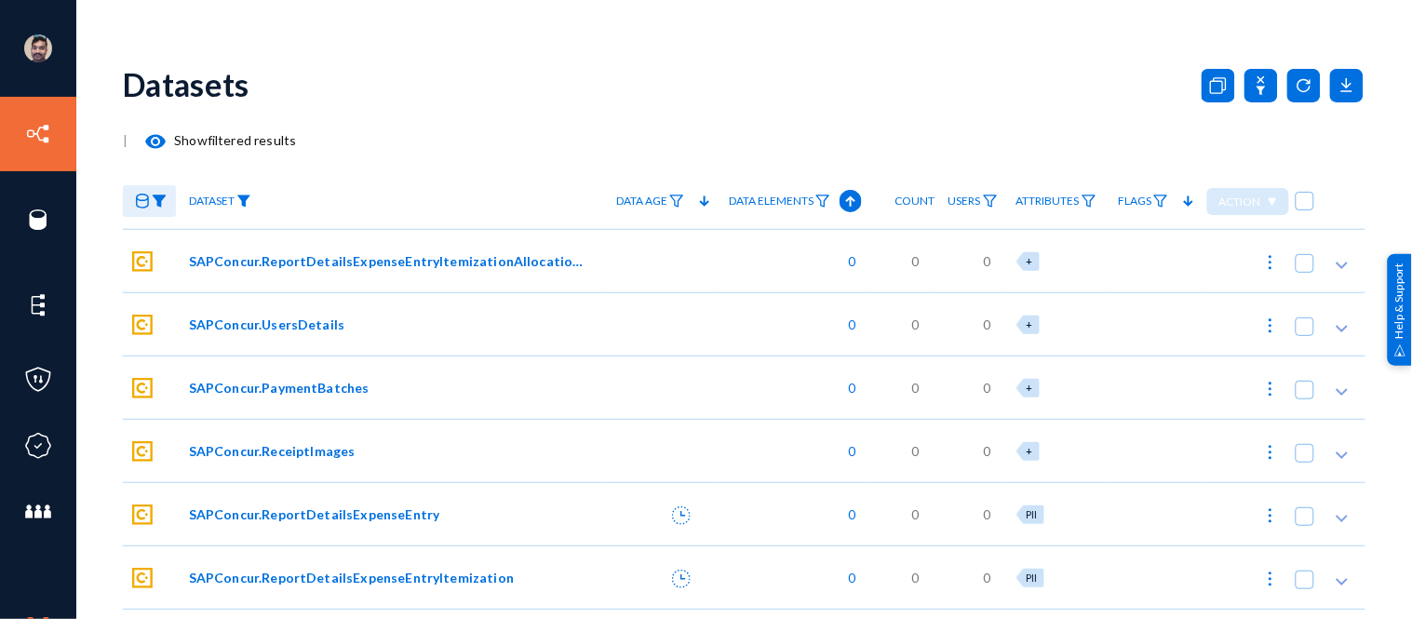
click at [249, 202] on img at bounding box center [243, 201] width 15 height 13
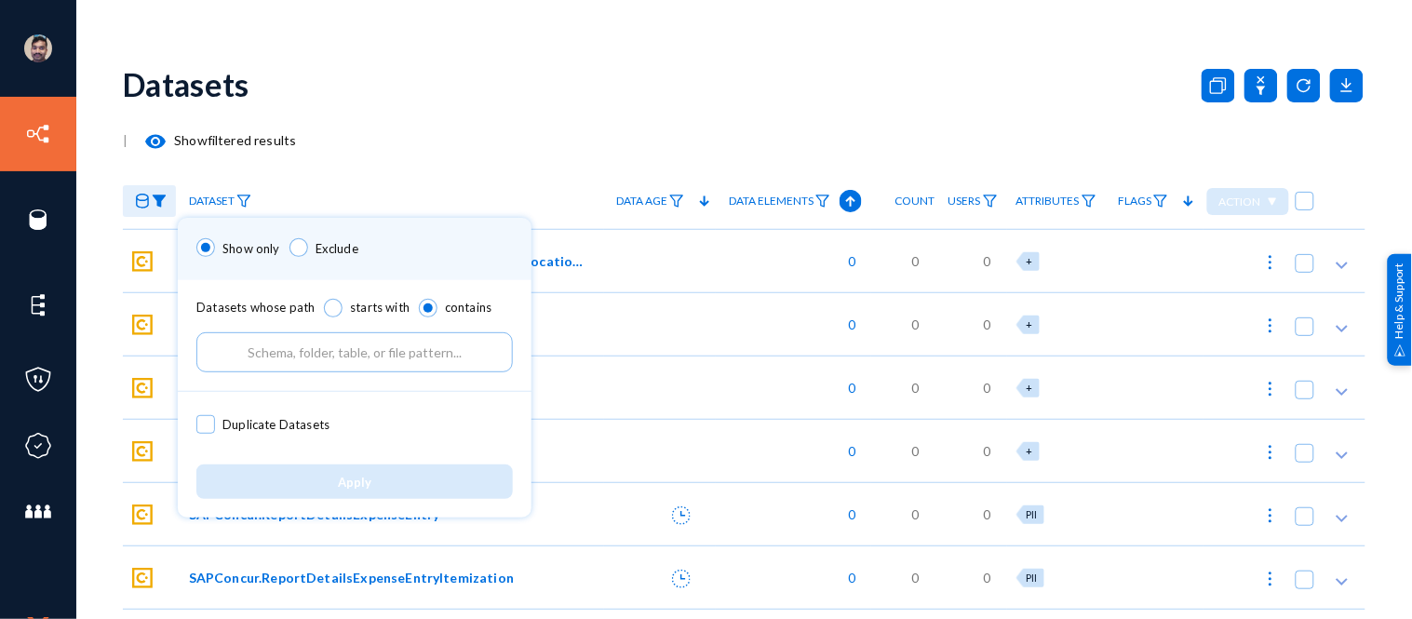
click at [289, 345] on input "text" at bounding box center [354, 352] width 316 height 40
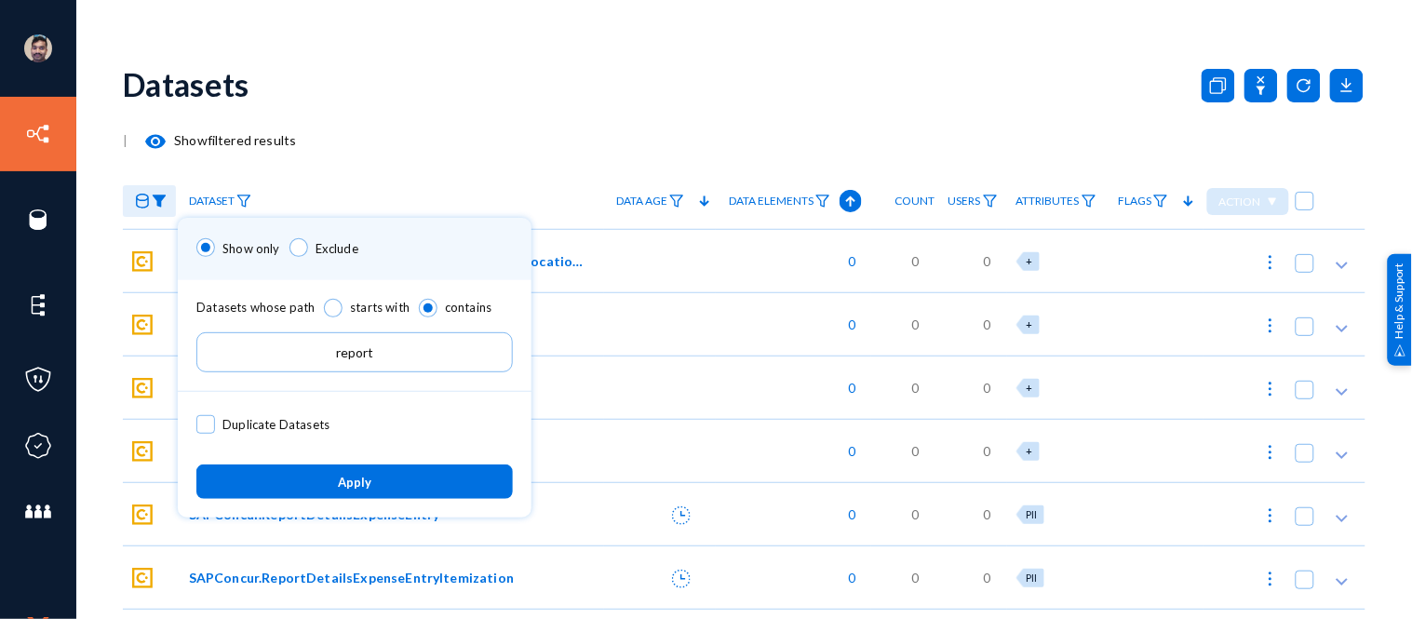
type input "report"
click at [357, 493] on button "Apply" at bounding box center [354, 481] width 316 height 34
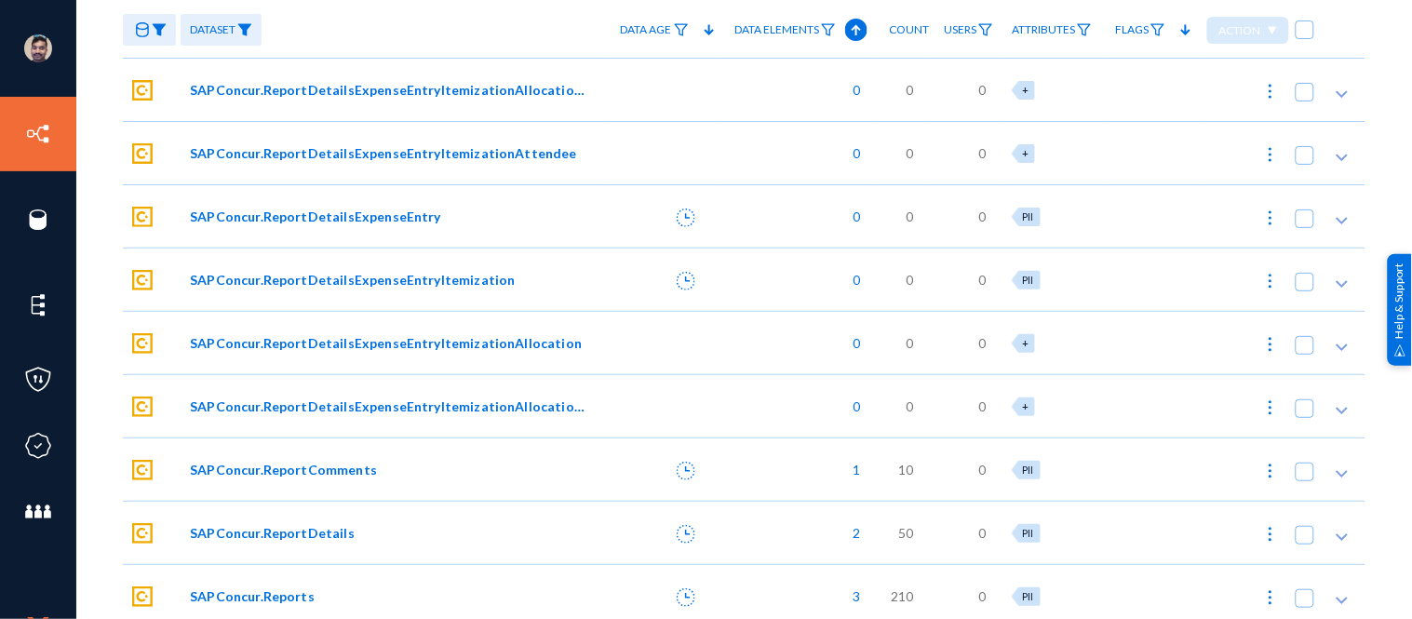
scroll to position [180, 0]
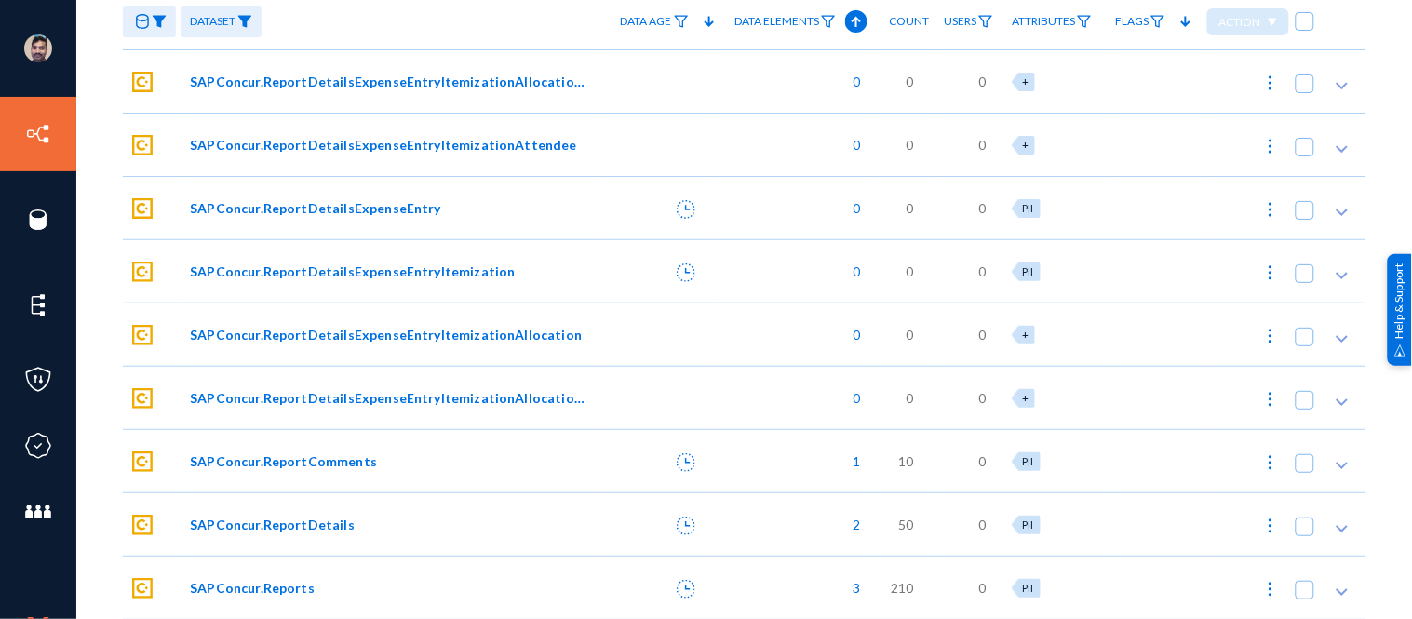
click at [247, 523] on span "SAPConcur.ReportDetails" at bounding box center [272, 525] width 165 height 20
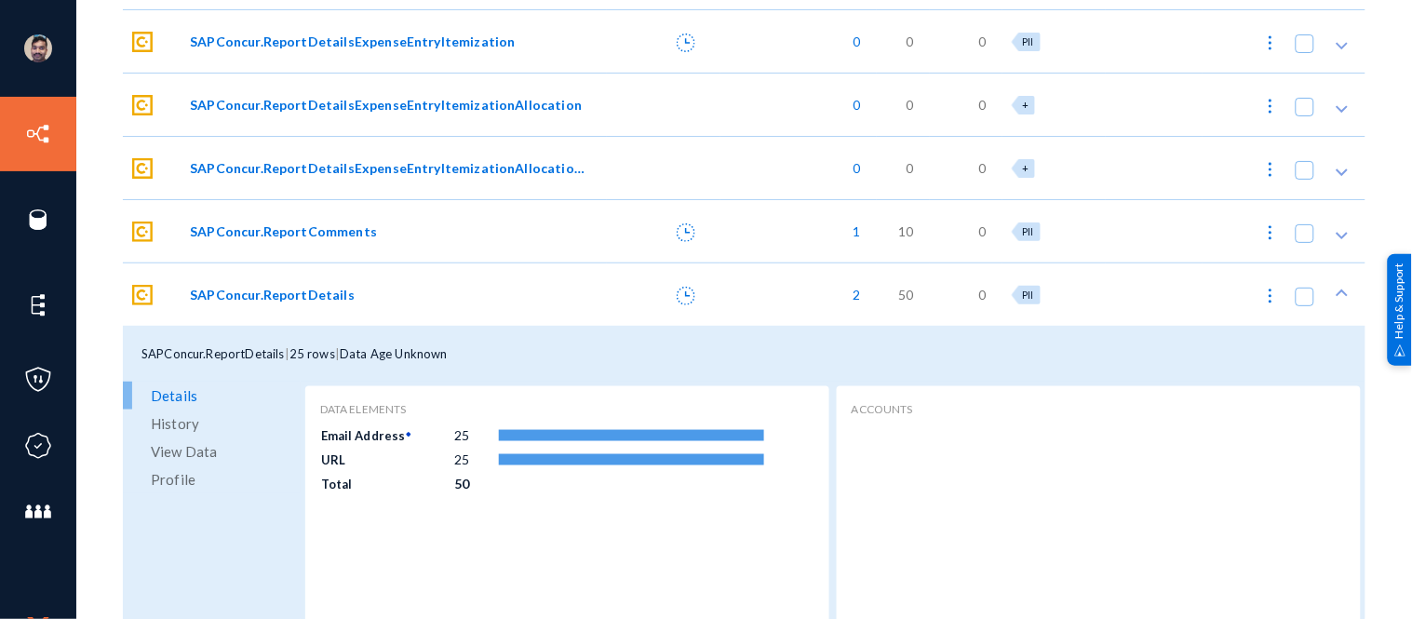
scroll to position [515, 0]
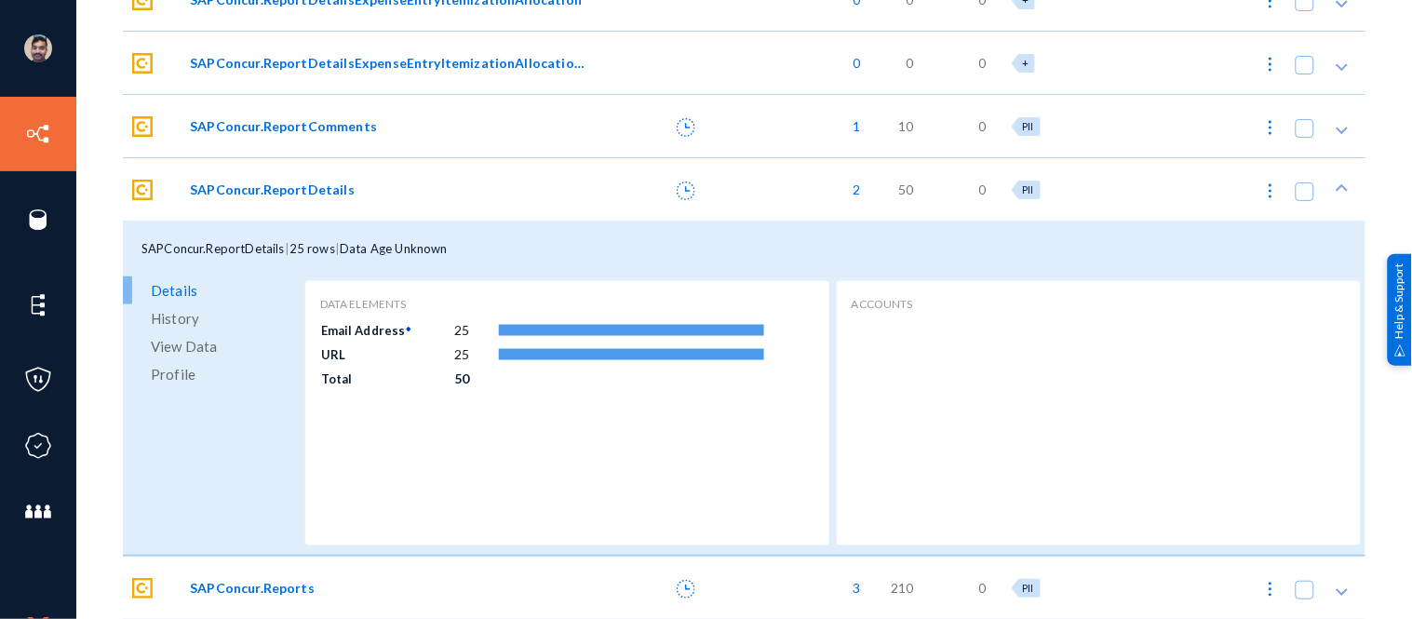
click at [177, 342] on span "View Data" at bounding box center [184, 346] width 66 height 28
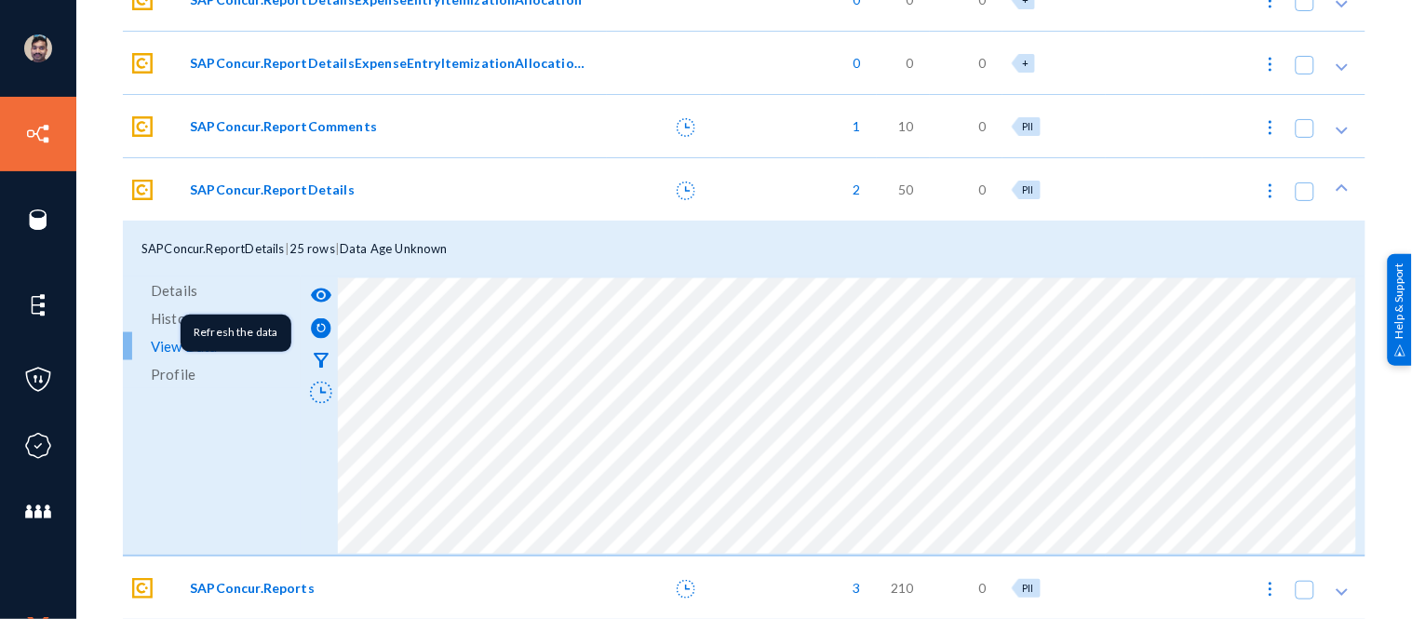
scroll to position [0, 0]
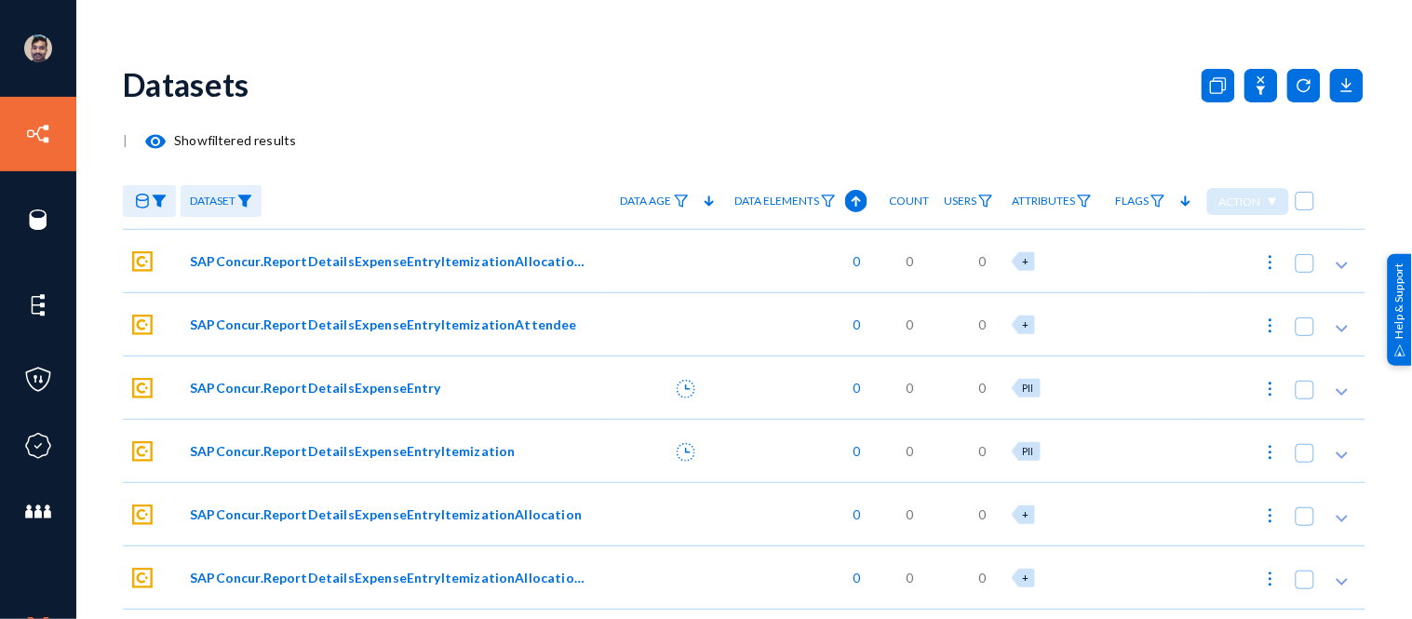
click at [248, 206] on img at bounding box center [244, 201] width 15 height 13
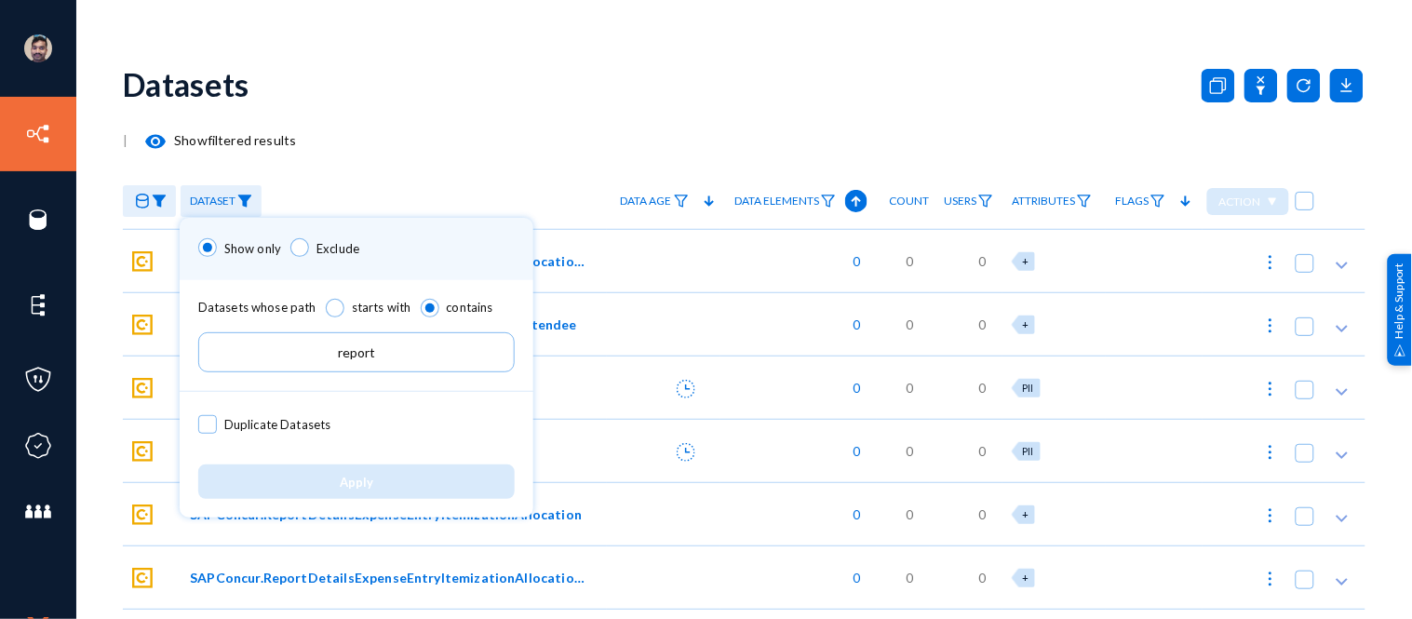
drag, startPoint x: 377, startPoint y: 354, endPoint x: 272, endPoint y: 346, distance: 105.4
click at [279, 346] on input "report" at bounding box center [356, 352] width 316 height 40
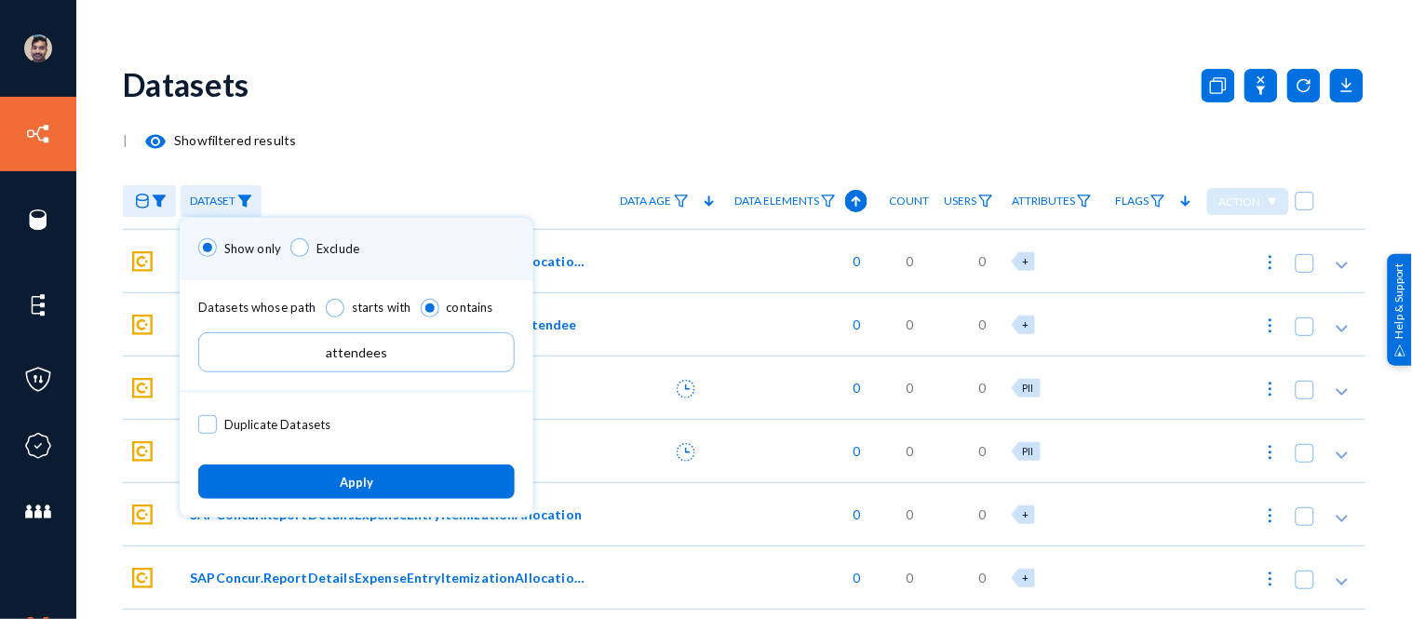
type input "attendees"
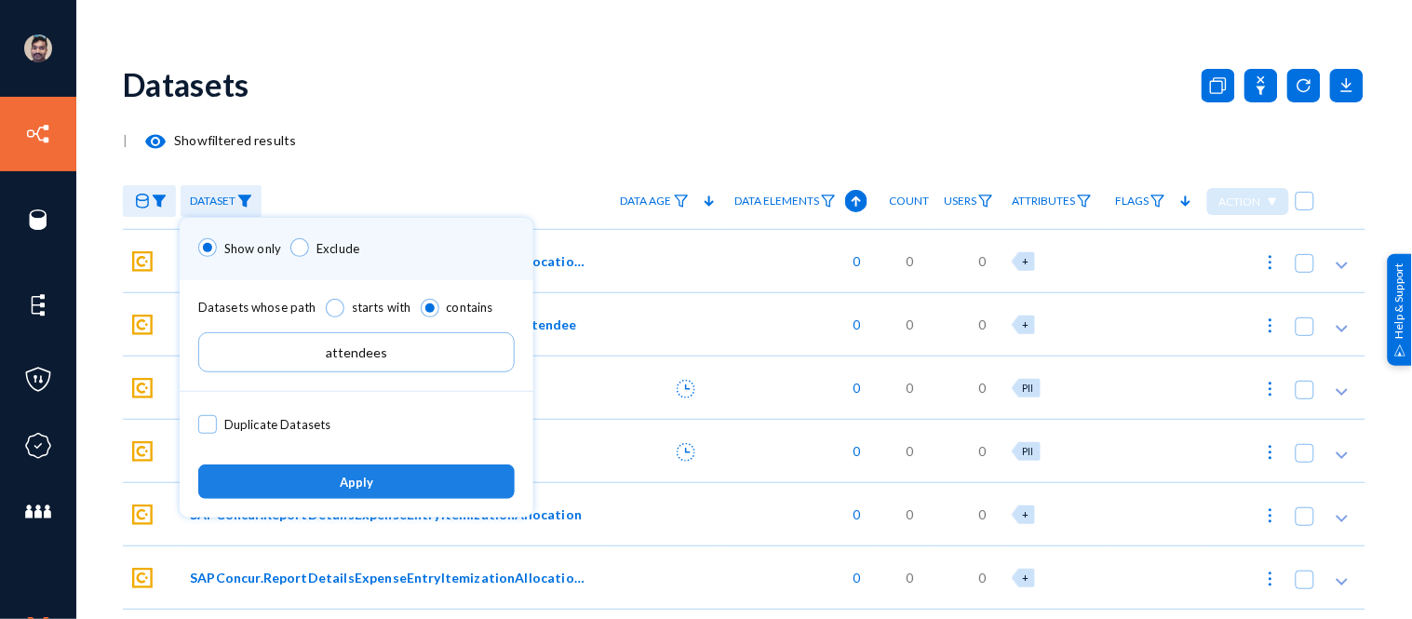
click at [374, 481] on button "Apply" at bounding box center [356, 481] width 316 height 34
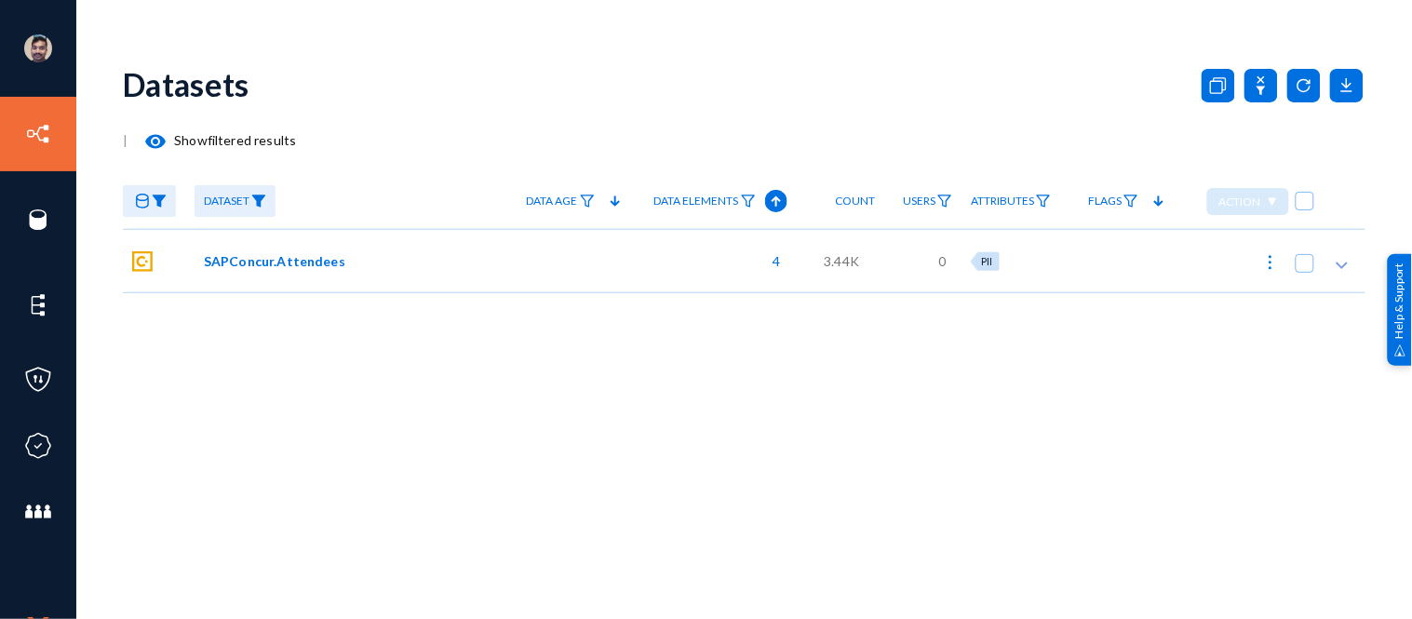
click at [254, 258] on span "SAPConcur.Attendees" at bounding box center [274, 261] width 141 height 20
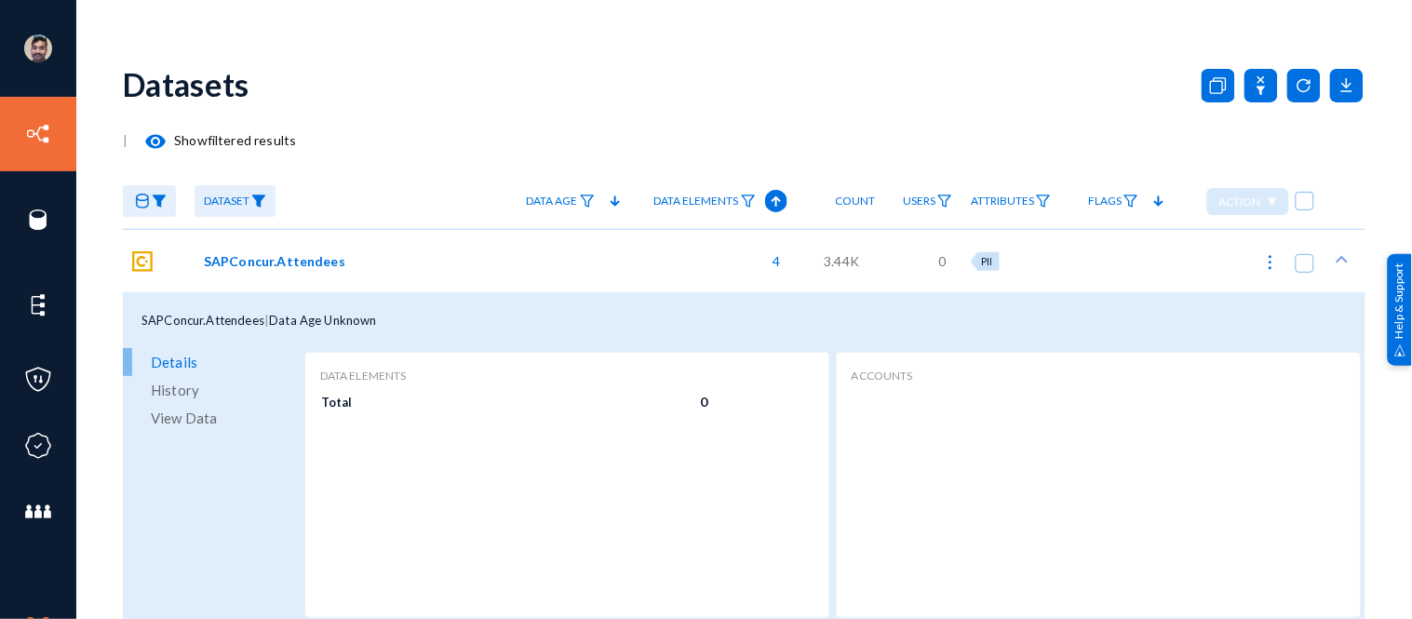
click at [192, 416] on span "View Data" at bounding box center [184, 418] width 66 height 28
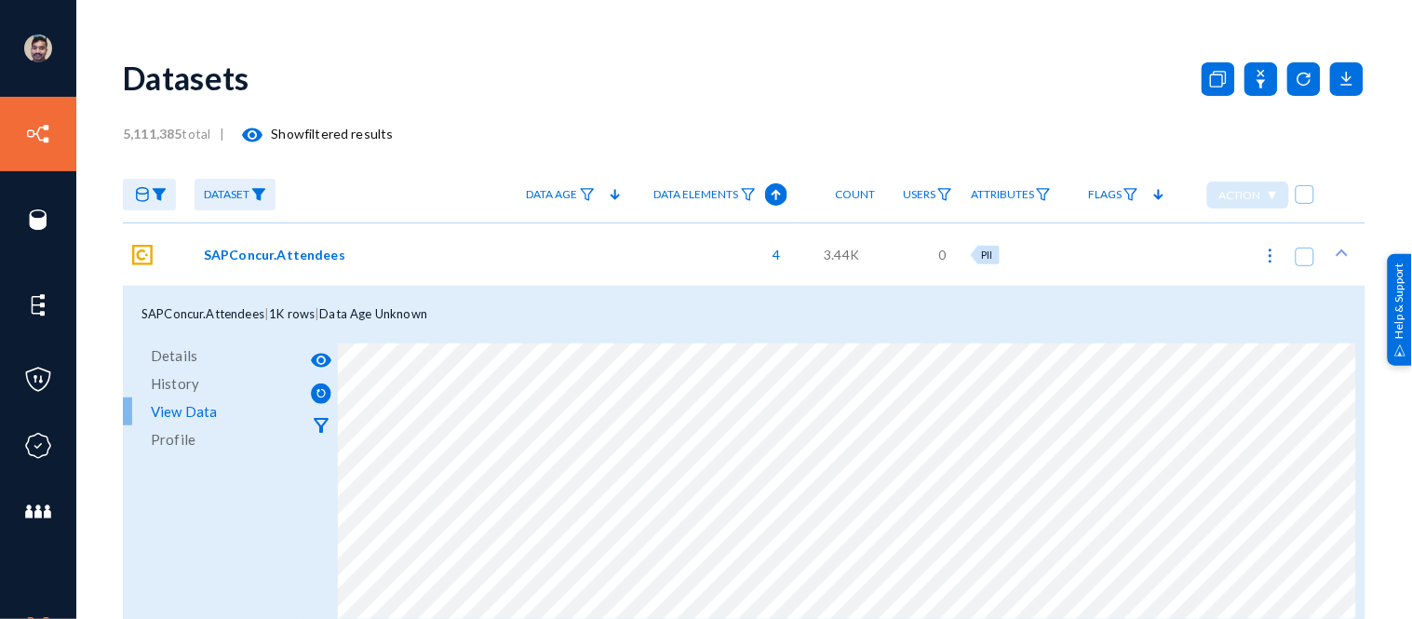
scroll to position [9, 0]
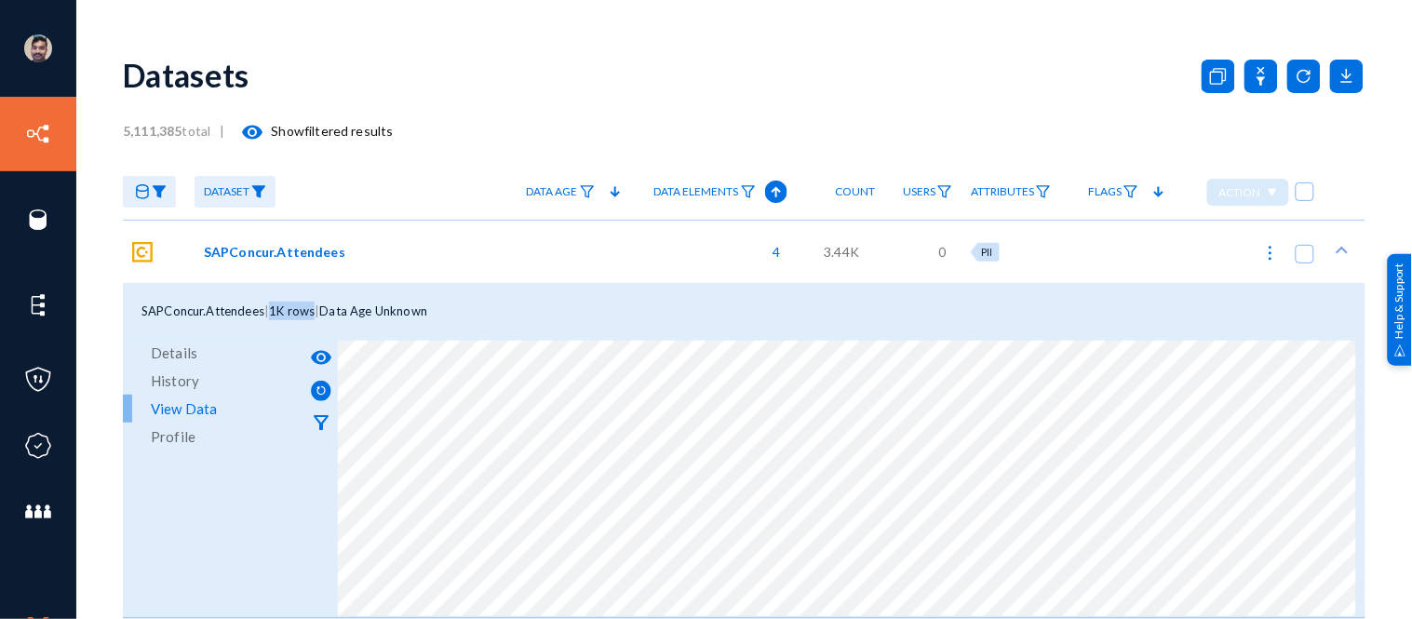
drag, startPoint x: 279, startPoint y: 309, endPoint x: 319, endPoint y: 313, distance: 40.2
click at [315, 313] on span "1K rows" at bounding box center [292, 310] width 46 height 15
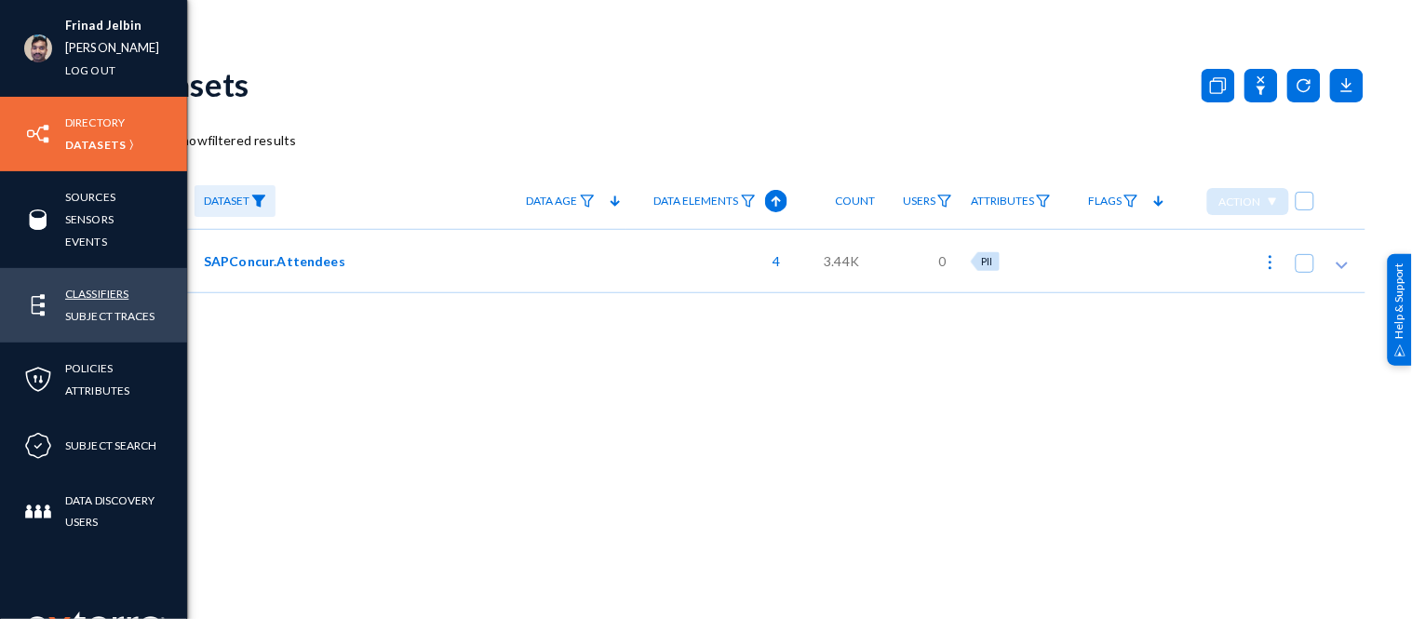
click at [123, 290] on link "Classifiers" at bounding box center [96, 293] width 63 height 21
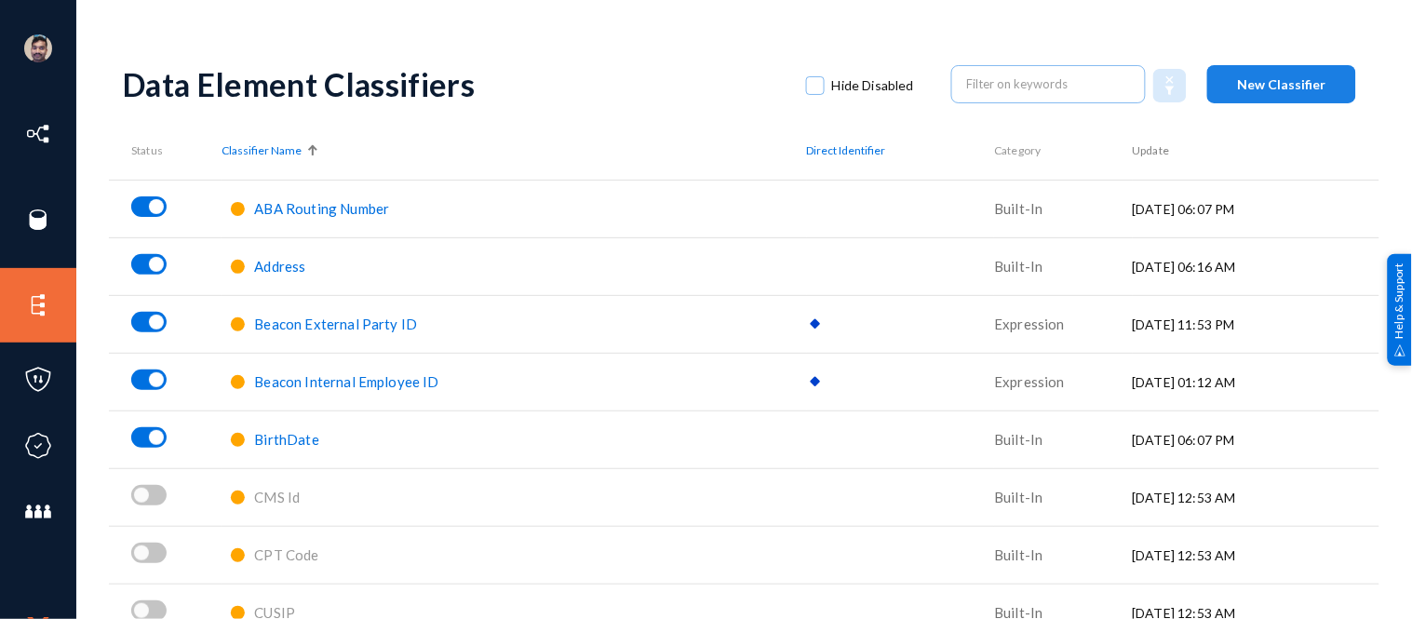
click at [1307, 90] on span "New Classifier" at bounding box center [1282, 84] width 88 height 16
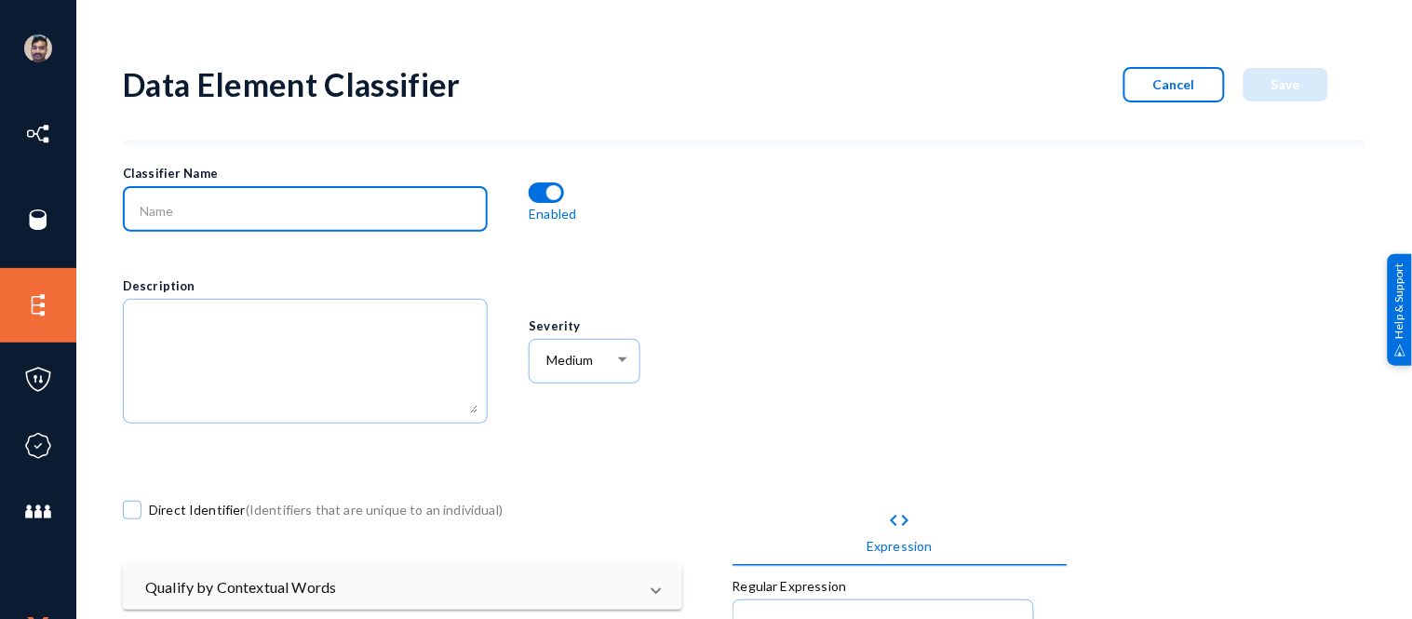
click at [275, 212] on input at bounding box center [310, 211] width 338 height 17
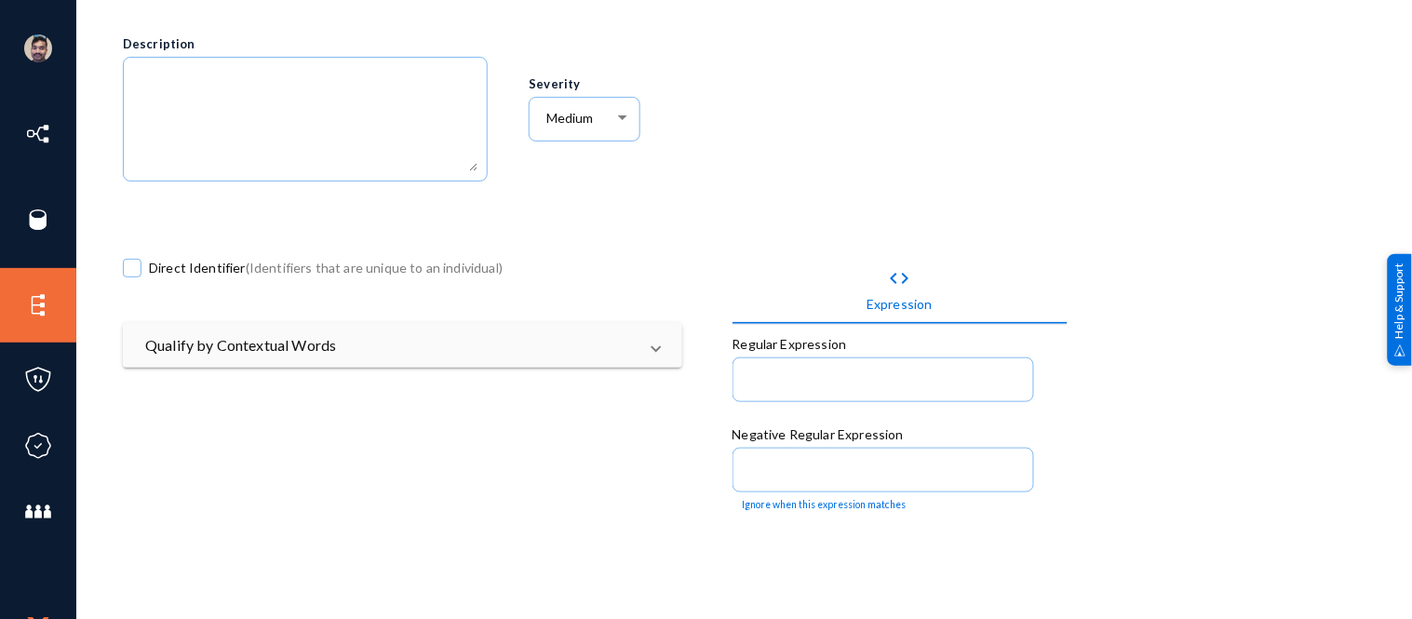
scroll to position [243, 0]
type input "Emp Name"
click at [304, 348] on mat-panel-title "Qualify by Contextual Words" at bounding box center [391, 344] width 492 height 22
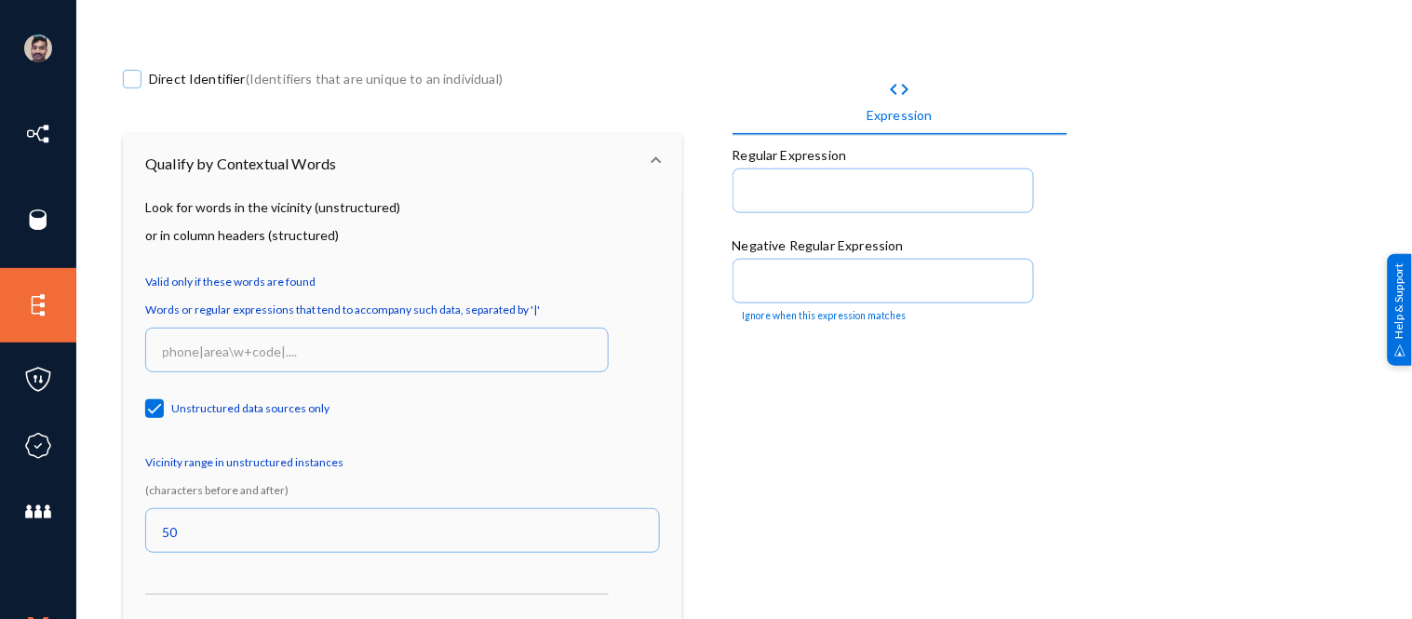
scroll to position [445, 0]
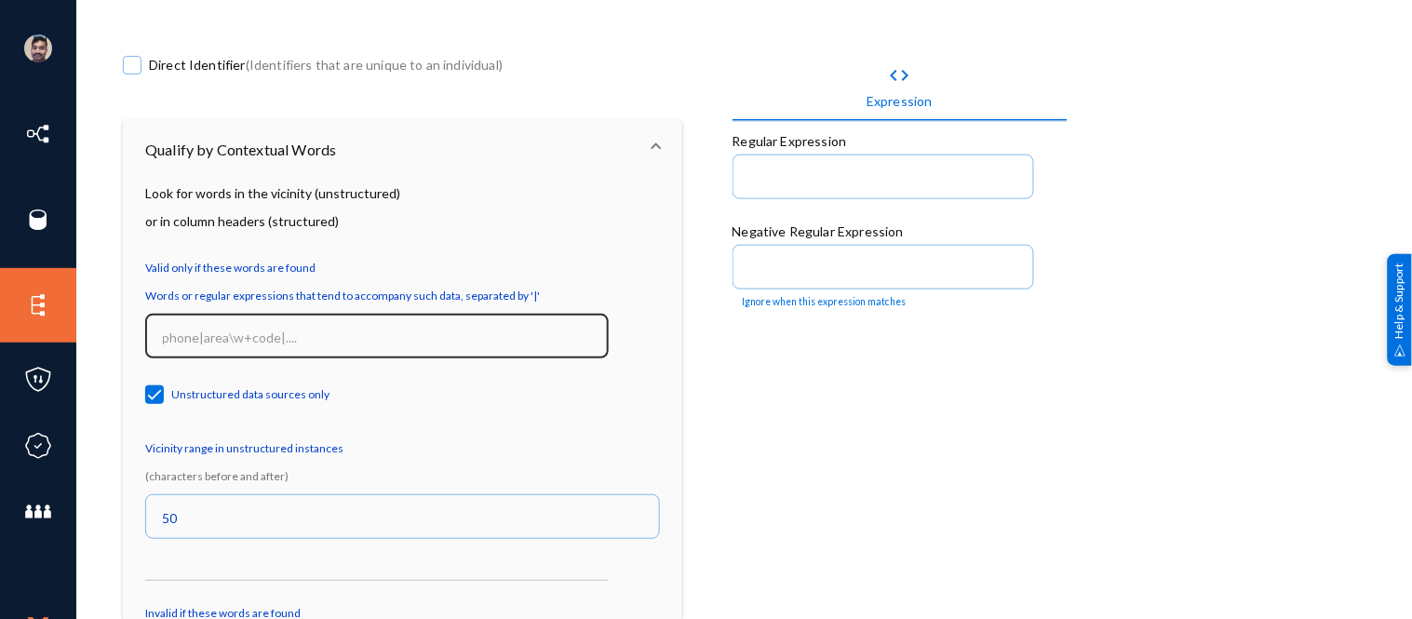
click at [286, 324] on div at bounding box center [377, 334] width 444 height 48
